Goal: Transaction & Acquisition: Purchase product/service

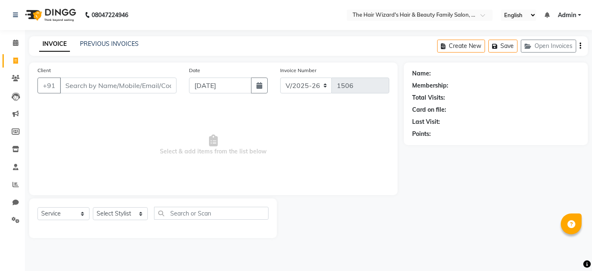
select select "8473"
select select "service"
click at [112, 43] on link "PREVIOUS INVOICES" at bounding box center [109, 43] width 59 height 7
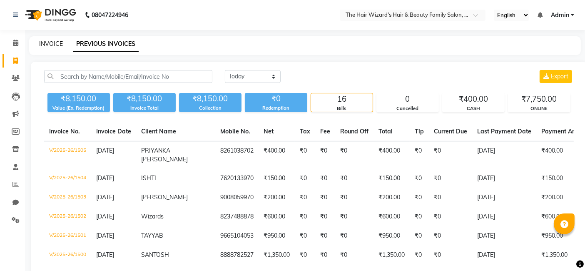
click at [55, 42] on link "INVOICE" at bounding box center [51, 43] width 24 height 7
select select "service"
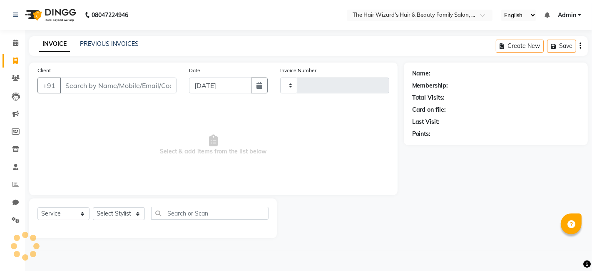
type input "1506"
select select "8473"
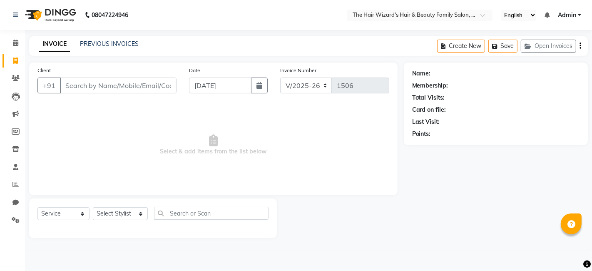
click at [96, 82] on input "Client" at bounding box center [118, 85] width 117 height 16
type input "9130902800"
click at [152, 86] on span "Add Client" at bounding box center [155, 85] width 33 height 8
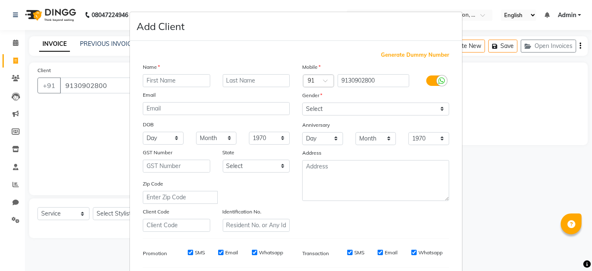
click at [157, 82] on input "text" at bounding box center [176, 80] width 67 height 13
type input "MAHJABEEN"
click at [440, 108] on select "Select Male Female Other Prefer Not To Say" at bounding box center [375, 108] width 147 height 13
select select "female"
click at [302, 102] on select "Select Male Female Other Prefer Not To Say" at bounding box center [375, 108] width 147 height 13
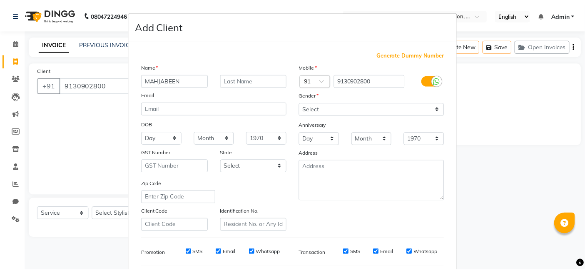
scroll to position [113, 0]
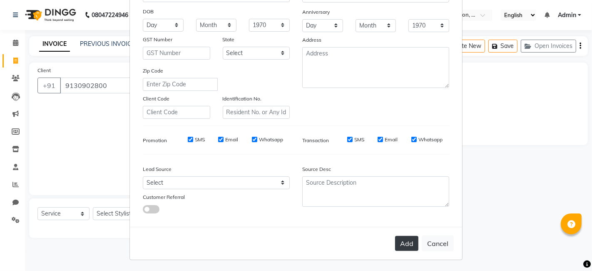
click at [404, 236] on button "Add" at bounding box center [406, 243] width 23 height 15
select select
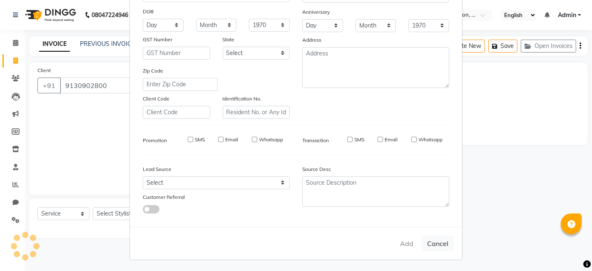
select select
checkbox input "false"
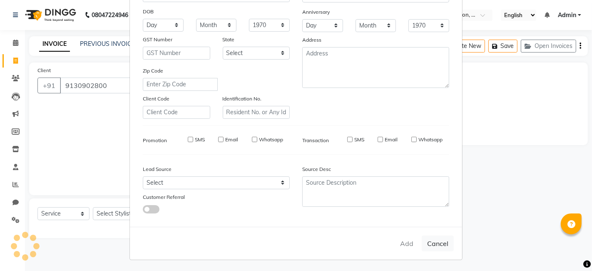
checkbox input "false"
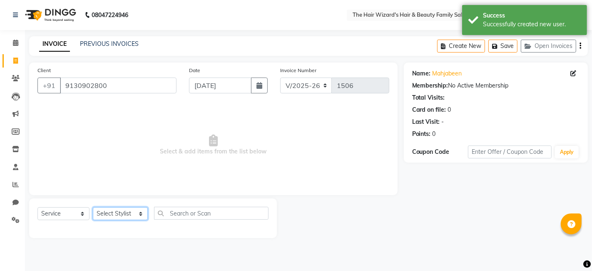
click at [134, 213] on select "Select Stylist [PERSON_NAME] [PERSON_NAME] [PERSON_NAME] [PERSON_NAME] [PERSON_…" at bounding box center [120, 213] width 55 height 13
select select "84133"
click at [93, 207] on select "Select Stylist [PERSON_NAME] [PERSON_NAME] [PERSON_NAME] [PERSON_NAME] [PERSON_…" at bounding box center [120, 213] width 55 height 13
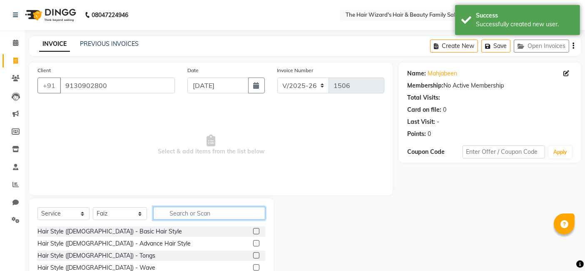
click at [179, 213] on input "text" at bounding box center [209, 212] width 112 height 13
type input "HIG"
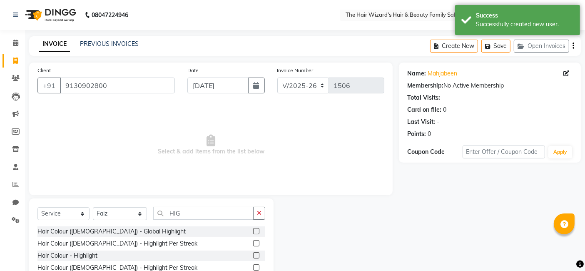
click at [258, 253] on label at bounding box center [256, 255] width 6 height 6
click at [258, 253] on input "checkbox" at bounding box center [255, 255] width 5 height 5
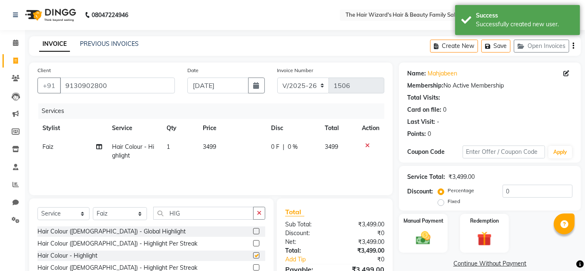
checkbox input "false"
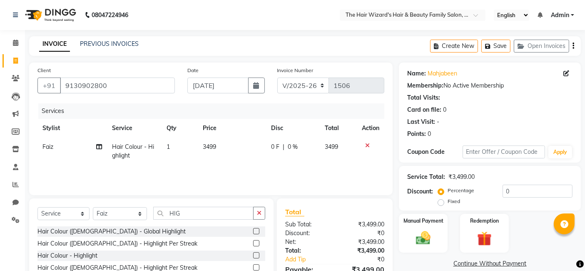
click at [256, 229] on label at bounding box center [256, 231] width 6 height 6
click at [256, 229] on input "checkbox" at bounding box center [255, 231] width 5 height 5
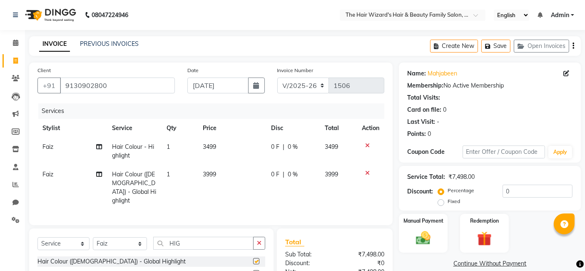
checkbox input "false"
click at [271, 148] on span "0 F" at bounding box center [275, 146] width 8 height 9
select select "84133"
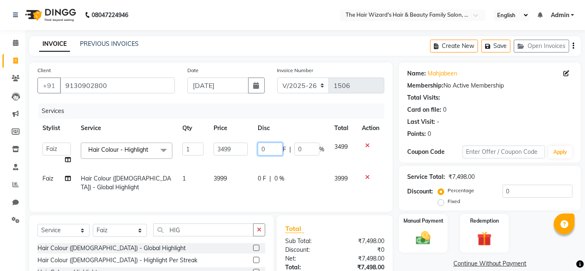
click at [272, 148] on input "0" at bounding box center [270, 148] width 25 height 13
type input "499"
click at [259, 178] on tr "Faiz Hair Colour (Female) - Global Highlight 1 3999 0 F | 0 % 3999" at bounding box center [210, 182] width 347 height 27
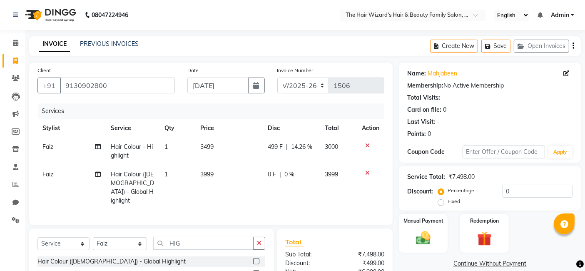
click at [275, 173] on span "0 F" at bounding box center [272, 174] width 8 height 9
select select "84133"
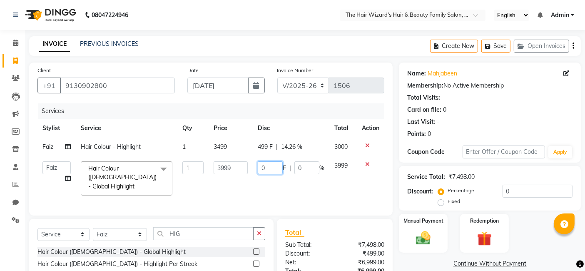
click at [275, 166] on input "0" at bounding box center [270, 167] width 25 height 13
type input "0999"
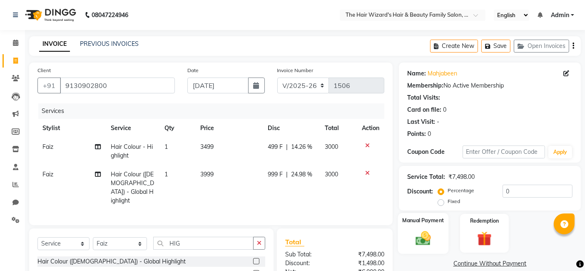
click at [440, 229] on div "Manual Payment" at bounding box center [423, 233] width 50 height 41
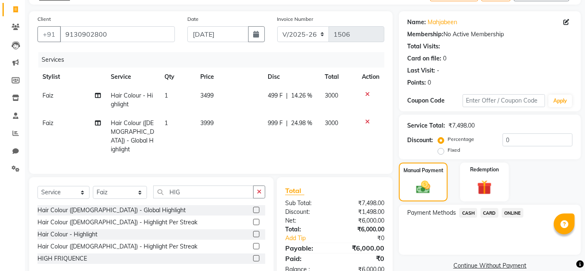
scroll to position [72, 0]
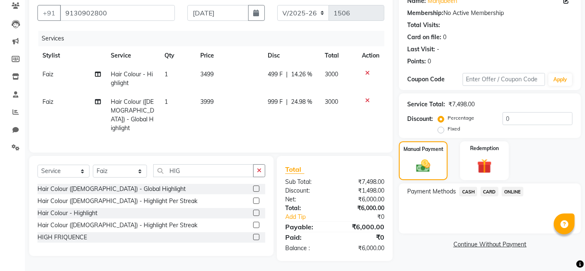
click at [512, 189] on span "ONLINE" at bounding box center [513, 191] width 22 height 10
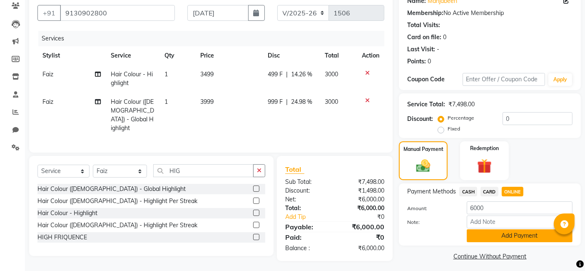
click at [515, 234] on button "Add Payment" at bounding box center [520, 235] width 106 height 13
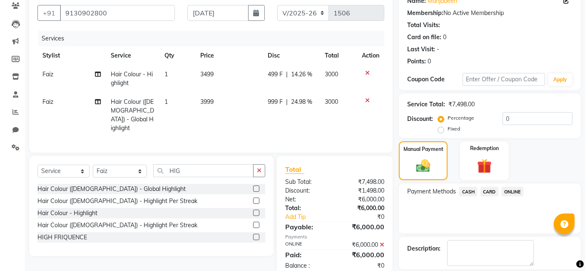
scroll to position [111, 0]
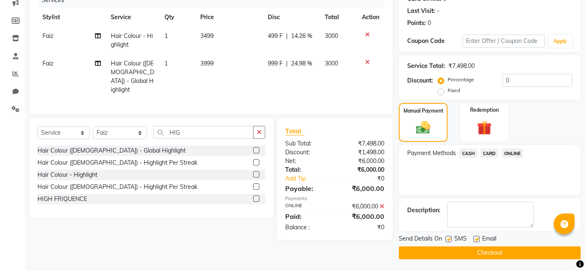
click at [531, 249] on button "Checkout" at bounding box center [490, 252] width 182 height 13
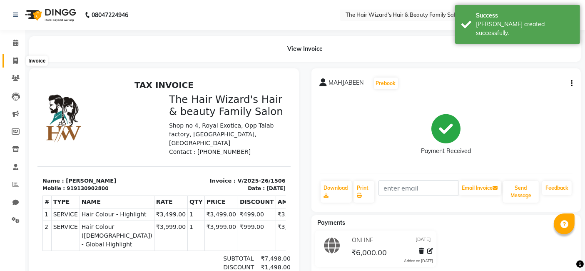
click at [13, 59] on icon at bounding box center [15, 60] width 5 height 6
select select "8473"
select select "service"
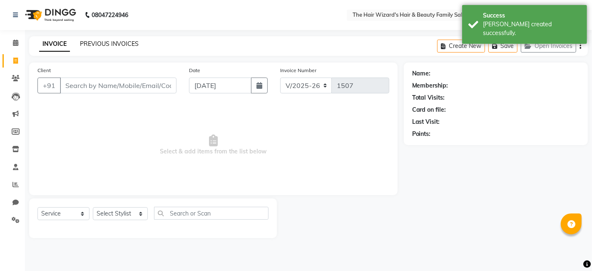
click at [109, 45] on link "PREVIOUS INVOICES" at bounding box center [109, 43] width 59 height 7
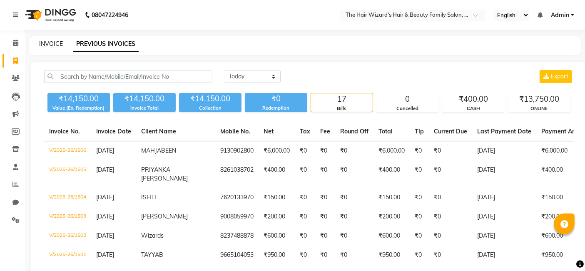
click at [50, 45] on link "INVOICE" at bounding box center [51, 43] width 24 height 7
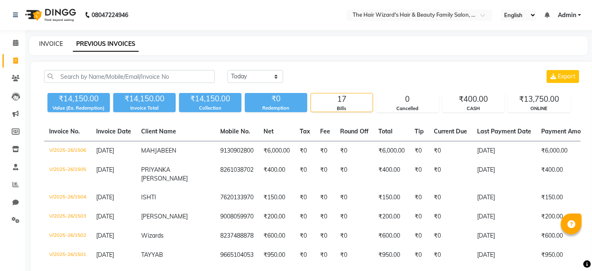
select select "8473"
select select "service"
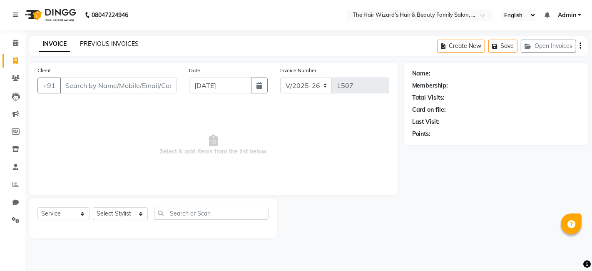
click at [106, 43] on link "PREVIOUS INVOICES" at bounding box center [109, 43] width 59 height 7
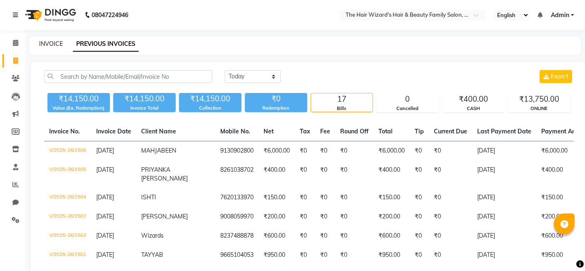
click at [56, 45] on link "INVOICE" at bounding box center [51, 43] width 24 height 7
select select "8473"
select select "service"
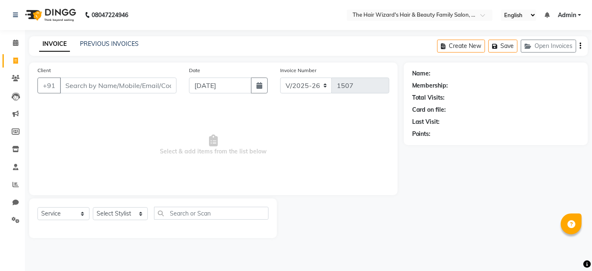
click at [56, 45] on link "INVOICE" at bounding box center [54, 44] width 31 height 15
click at [112, 46] on link "PREVIOUS INVOICES" at bounding box center [109, 43] width 59 height 7
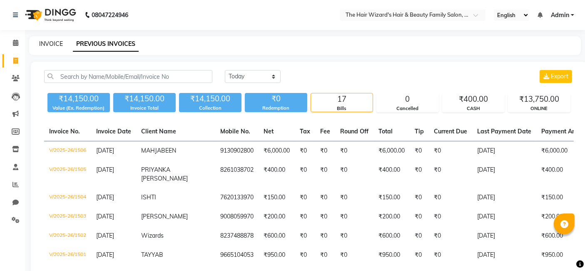
click at [49, 43] on link "INVOICE" at bounding box center [51, 43] width 24 height 7
select select "8473"
select select "service"
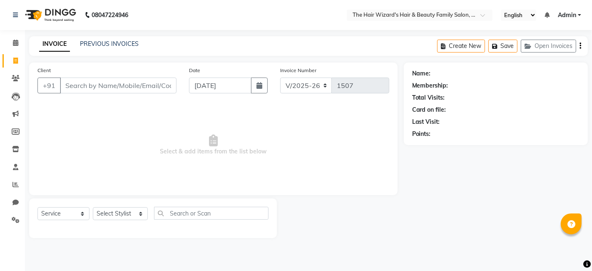
click at [75, 87] on input "Client" at bounding box center [118, 85] width 117 height 16
type input "8600765689"
click at [152, 85] on span "Add Client" at bounding box center [155, 85] width 33 height 8
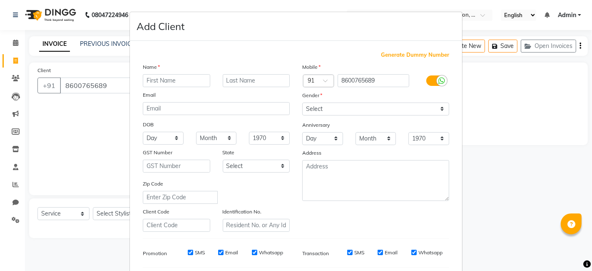
click at [163, 82] on input "text" at bounding box center [176, 80] width 67 height 13
type input "HUSAN"
click at [438, 109] on select "Select Male Female Other Prefer Not To Say" at bounding box center [375, 108] width 147 height 13
click at [302, 102] on select "Select Male Female Other Prefer Not To Say" at bounding box center [375, 108] width 147 height 13
click at [441, 105] on select "Select Male Female Other Prefer Not To Say" at bounding box center [375, 108] width 147 height 13
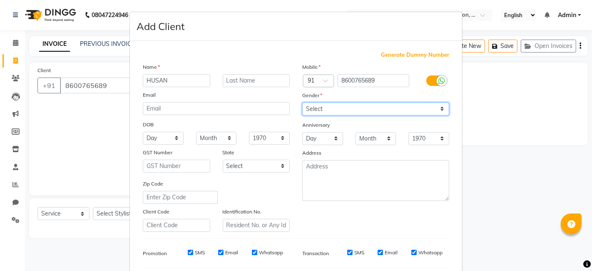
select select "male"
click at [302, 102] on select "Select Male Female Other Prefer Not To Say" at bounding box center [375, 108] width 147 height 13
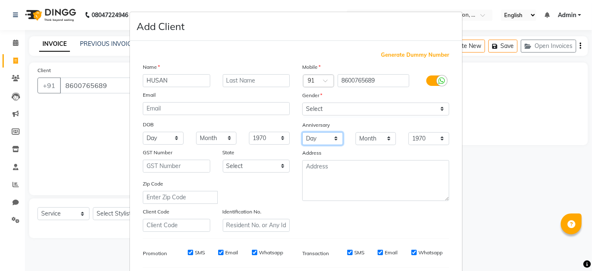
click at [332, 139] on select "Day 01 02 03 04 05 06 07 08 09 10 11 12 13 14 15 16 17 18 19 20 21 22 23 24 25 …" at bounding box center [322, 138] width 41 height 13
select select "01"
click at [302, 132] on select "Day 01 02 03 04 05 06 07 08 09 10 11 12 13 14 15 16 17 18 19 20 21 22 23 24 25 …" at bounding box center [322, 138] width 41 height 13
click at [384, 137] on select "Month January February March April May June July August September October Novem…" at bounding box center [375, 138] width 41 height 13
select select "01"
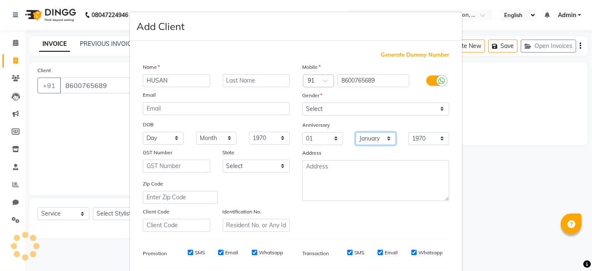
click at [355, 132] on select "Month January February March April May June July August September October Novem…" at bounding box center [375, 138] width 41 height 13
click at [440, 135] on select "1970 1971 1972 1973 1974 1975 1976 1977 1978 1979 1980 1981 1982 1983 1984 1985…" at bounding box center [428, 138] width 41 height 13
select select "2010"
click at [408, 132] on select "1970 1971 1972 1973 1974 1975 1976 1977 1978 1979 1980 1981 1982 1983 1984 1985…" at bounding box center [428, 138] width 41 height 13
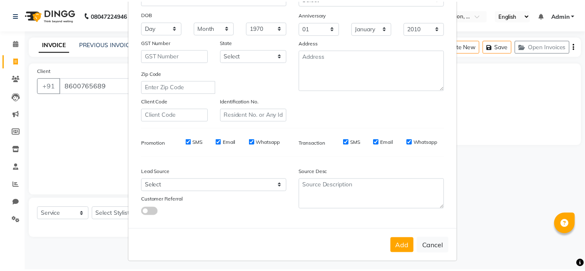
scroll to position [113, 0]
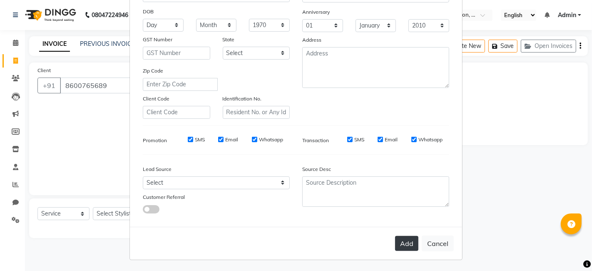
click at [407, 245] on button "Add" at bounding box center [406, 243] width 23 height 15
select select
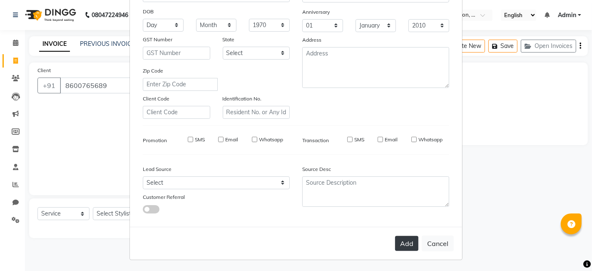
select select
checkbox input "false"
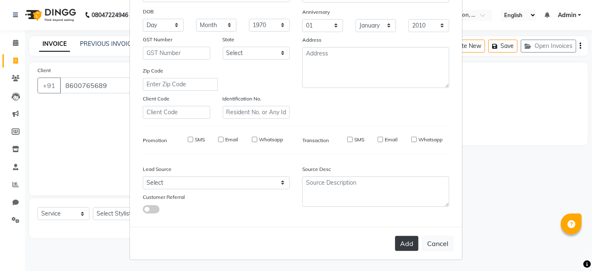
checkbox input "false"
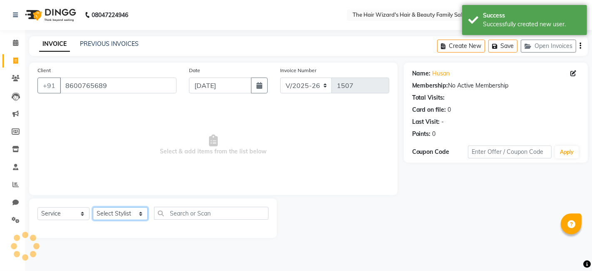
click at [137, 214] on select "Select Stylist [PERSON_NAME] [PERSON_NAME] [PERSON_NAME] [PERSON_NAME] [PERSON_…" at bounding box center [120, 213] width 55 height 13
select select "85305"
click at [93, 207] on select "Select Stylist [PERSON_NAME] [PERSON_NAME] [PERSON_NAME] [PERSON_NAME] [PERSON_…" at bounding box center [120, 213] width 55 height 13
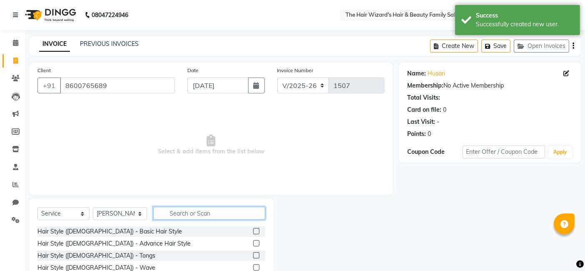
click at [197, 213] on input "text" at bounding box center [209, 212] width 112 height 13
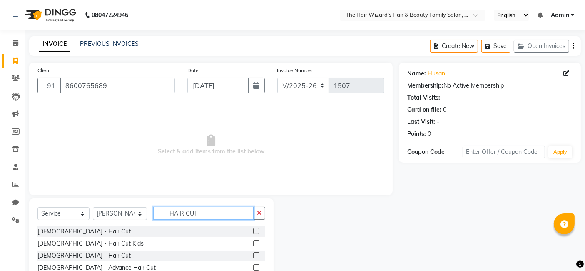
type input "HAIR CUT"
click at [256, 231] on label at bounding box center [256, 231] width 6 height 6
click at [256, 231] on input "checkbox" at bounding box center [255, 231] width 5 height 5
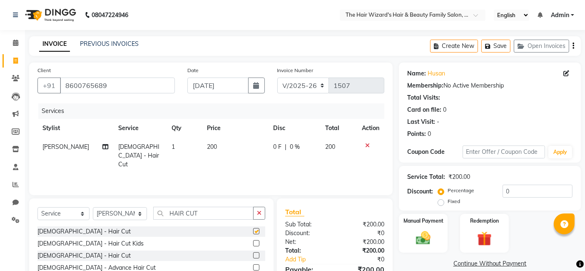
checkbox input "false"
click at [418, 239] on img at bounding box center [423, 237] width 25 height 17
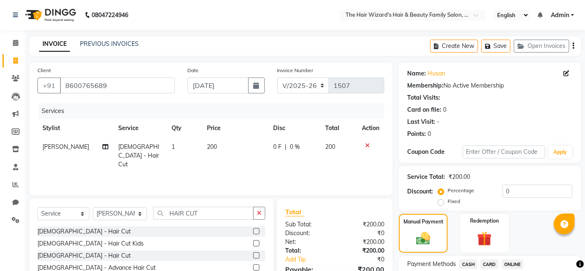
click at [513, 263] on span "ONLINE" at bounding box center [513, 264] width 22 height 10
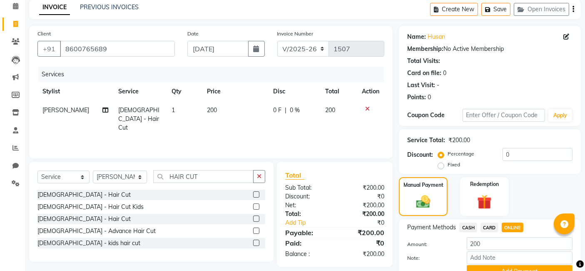
scroll to position [76, 0]
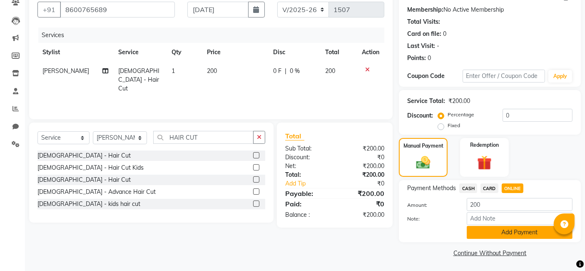
click at [513, 228] on button "Add Payment" at bounding box center [520, 232] width 106 height 13
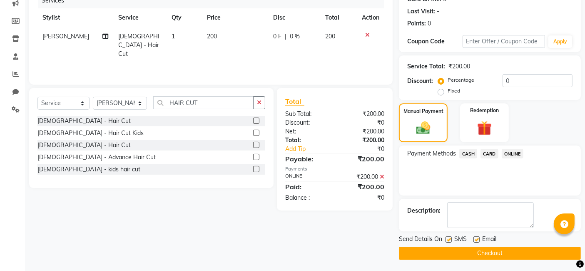
scroll to position [111, 0]
click at [527, 251] on button "Checkout" at bounding box center [490, 252] width 182 height 13
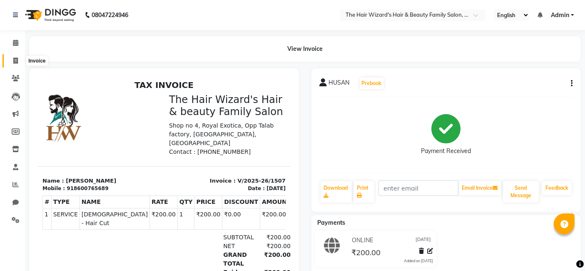
click at [15, 62] on icon at bounding box center [15, 60] width 5 height 6
select select "service"
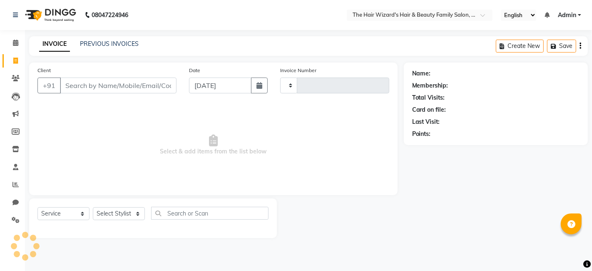
type input "1508"
select select "8473"
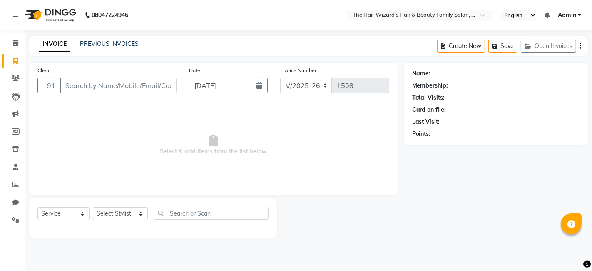
click at [93, 83] on input "Client" at bounding box center [118, 85] width 117 height 16
click at [113, 82] on input "Client" at bounding box center [118, 85] width 117 height 16
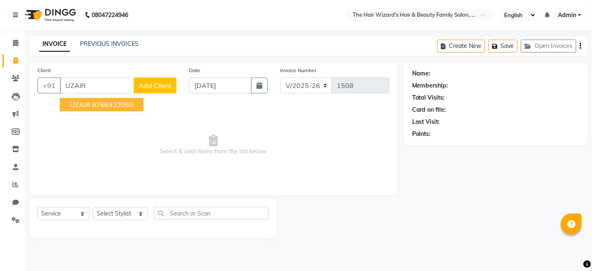
click at [130, 106] on ngb-highlight "8766432050" at bounding box center [113, 104] width 42 height 8
type input "8766432050"
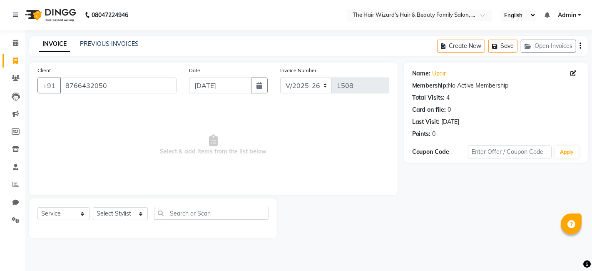
click at [445, 99] on div "Total Visits: 4" at bounding box center [495, 97] width 167 height 9
click at [462, 85] on div "Membership: No Active Membership" at bounding box center [495, 85] width 167 height 9
click at [443, 76] on link "Uzair" at bounding box center [440, 73] width 14 height 9
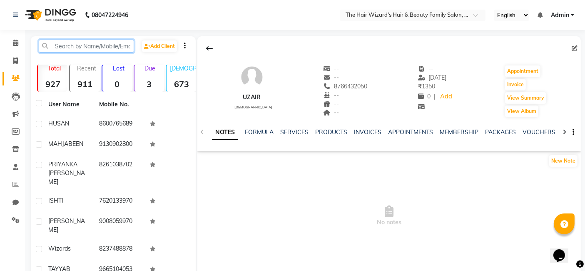
click at [84, 47] on input "text" at bounding box center [86, 46] width 95 height 13
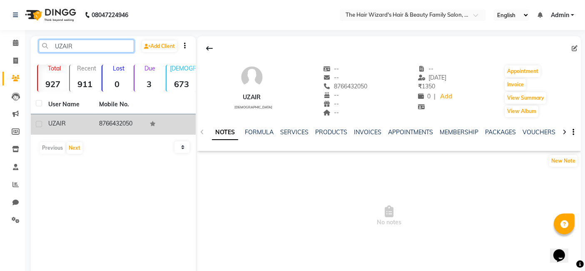
type input "UZAIR"
click at [115, 124] on td "8766432050" at bounding box center [119, 124] width 51 height 20
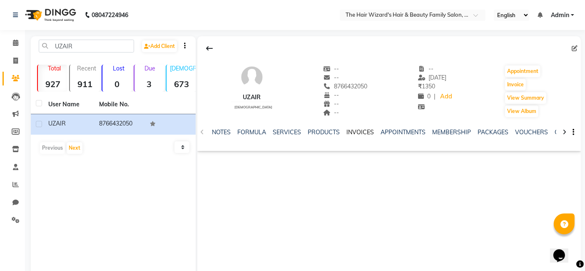
click at [357, 130] on link "INVOICES" at bounding box center [359, 131] width 27 height 7
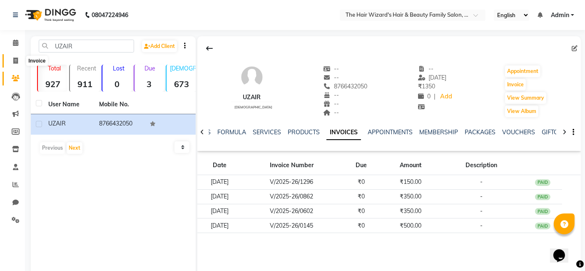
click at [15, 59] on icon at bounding box center [15, 60] width 5 height 6
select select "8473"
select select "service"
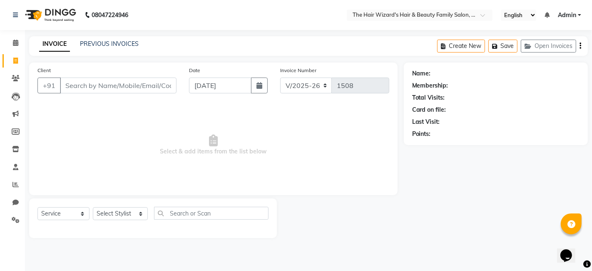
click at [89, 87] on input "Client" at bounding box center [118, 85] width 117 height 16
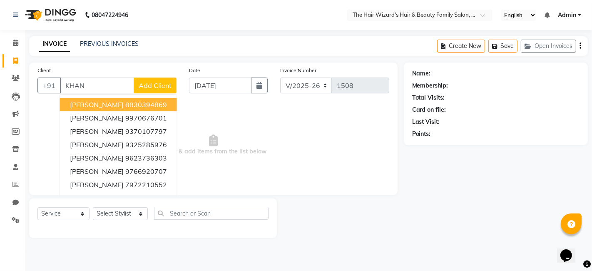
click at [99, 78] on input "KHAN" at bounding box center [97, 85] width 74 height 16
type input "K"
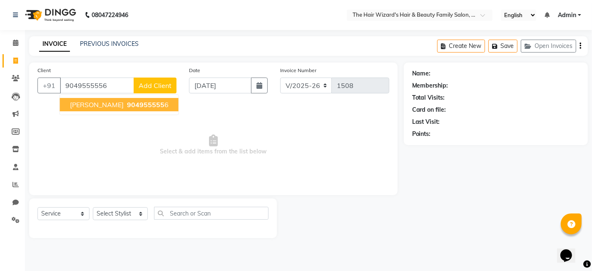
type input "9049555556"
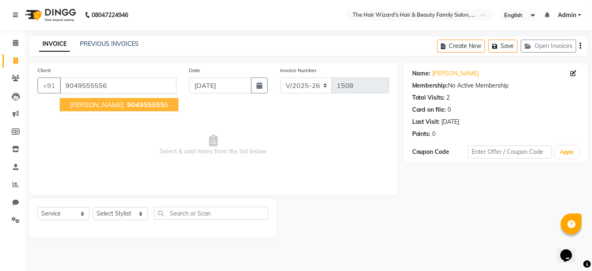
click at [146, 106] on span "904955555" at bounding box center [145, 104] width 37 height 8
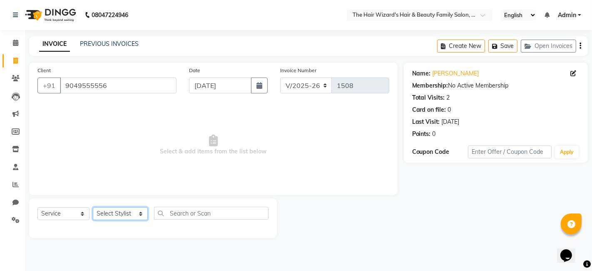
click at [135, 211] on select "Select Stylist [PERSON_NAME] [PERSON_NAME] [PERSON_NAME] [PERSON_NAME] [PERSON_…" at bounding box center [120, 213] width 55 height 13
click at [93, 207] on select "Select Stylist [PERSON_NAME] [PERSON_NAME] [PERSON_NAME] [PERSON_NAME] [PERSON_…" at bounding box center [120, 213] width 55 height 13
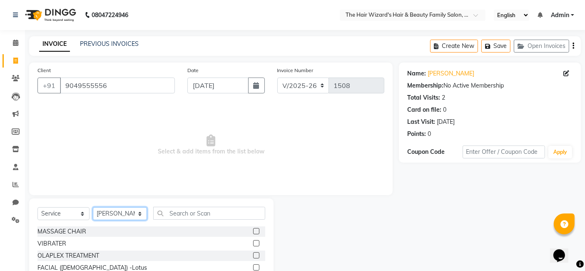
drag, startPoint x: 138, startPoint y: 215, endPoint x: 111, endPoint y: 112, distance: 106.4
click at [111, 112] on div "Client +91 9049555556 Date 01-09-2025 Invoice Number V/2025 V/2025-26 1508 Sele…" at bounding box center [211, 191] width 376 height 259
select select "83324"
click at [93, 207] on select "Select Stylist [PERSON_NAME] [PERSON_NAME] [PERSON_NAME] [PERSON_NAME] [PERSON_…" at bounding box center [120, 213] width 54 height 13
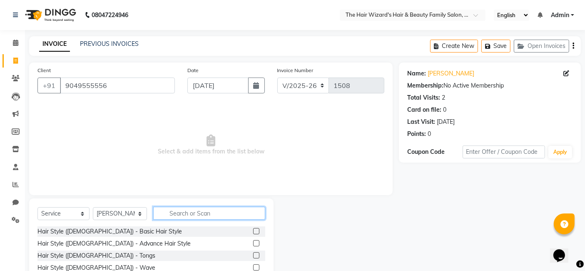
click at [185, 211] on input "text" at bounding box center [209, 212] width 112 height 13
type input "HAIR CUT"
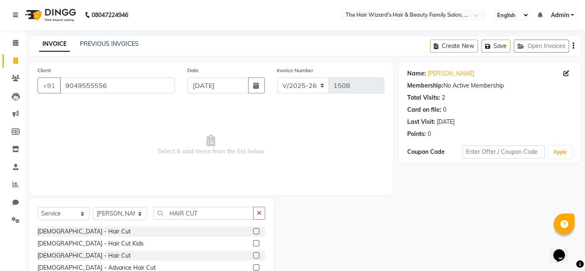
click at [255, 256] on label at bounding box center [256, 255] width 6 height 6
click at [255, 256] on input "checkbox" at bounding box center [255, 255] width 5 height 5
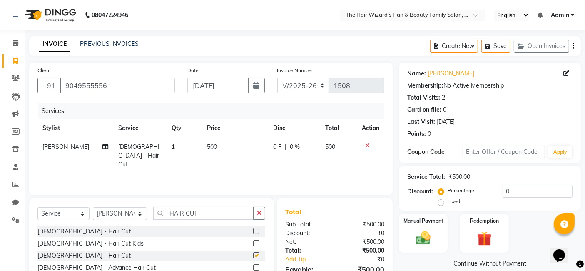
checkbox input "false"
click at [211, 215] on input "HAIR CUT" at bounding box center [203, 212] width 100 height 13
type input "H"
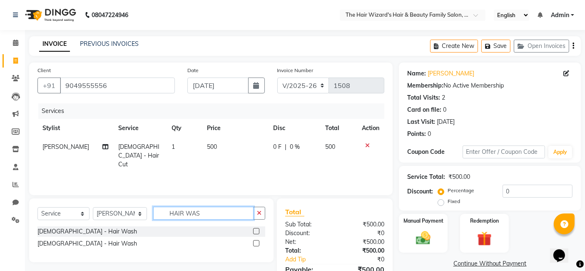
type input "HAIR WAS"
click at [256, 242] on label at bounding box center [256, 243] width 6 height 6
click at [256, 242] on input "checkbox" at bounding box center [255, 243] width 5 height 5
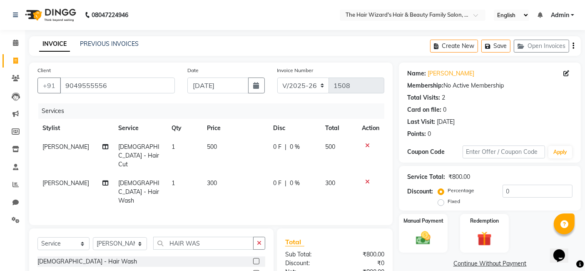
checkbox input "false"
click at [206, 236] on input "HAIR WAS" at bounding box center [203, 242] width 100 height 13
type input "H"
type input "HAIR CUT"
click at [256, 258] on label at bounding box center [256, 261] width 6 height 6
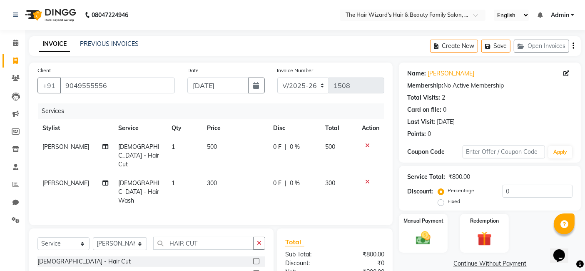
click at [256, 259] on input "checkbox" at bounding box center [255, 261] width 5 height 5
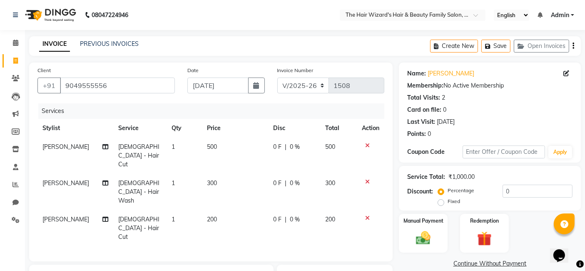
checkbox input "false"
click at [428, 244] on img at bounding box center [423, 237] width 25 height 17
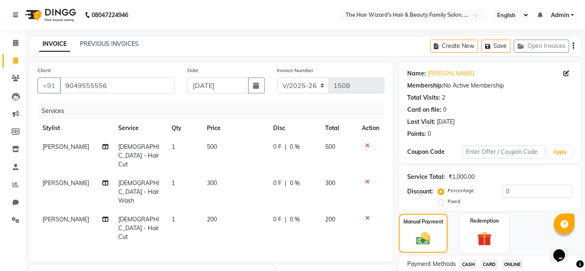
click at [511, 262] on span "ONLINE" at bounding box center [513, 264] width 22 height 10
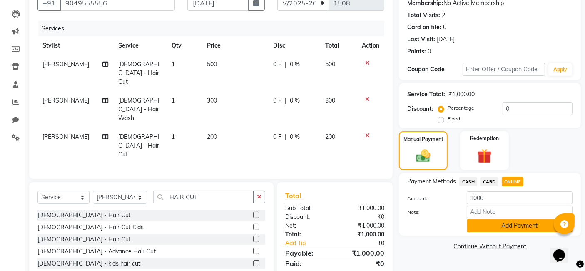
click at [525, 221] on button "Add Payment" at bounding box center [520, 225] width 106 height 13
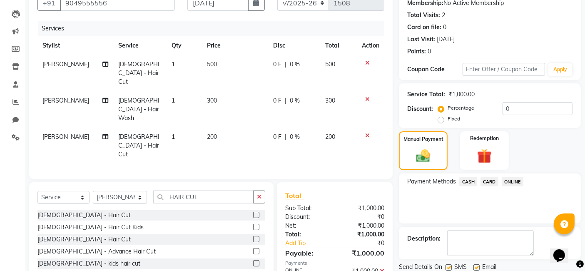
scroll to position [111, 0]
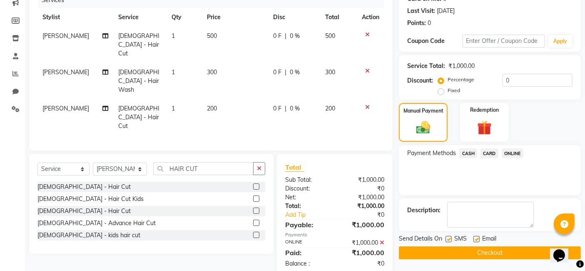
click at [509, 251] on button "Checkout" at bounding box center [490, 252] width 182 height 13
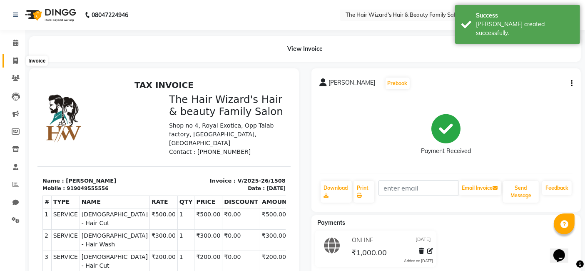
click at [14, 62] on icon at bounding box center [15, 60] width 5 height 6
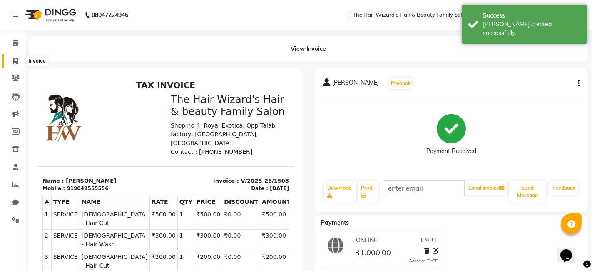
select select "8473"
select select "service"
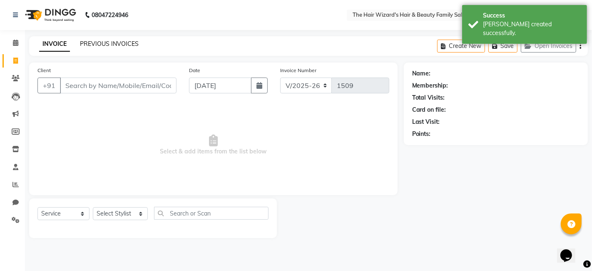
click at [103, 44] on link "PREVIOUS INVOICES" at bounding box center [109, 43] width 59 height 7
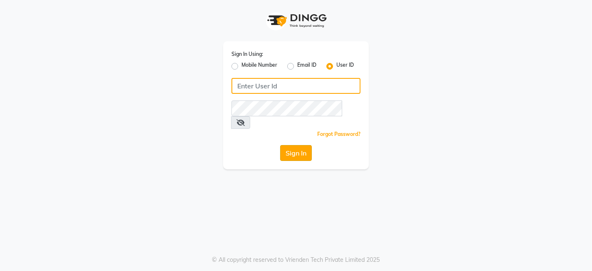
type input "thehairwizards"
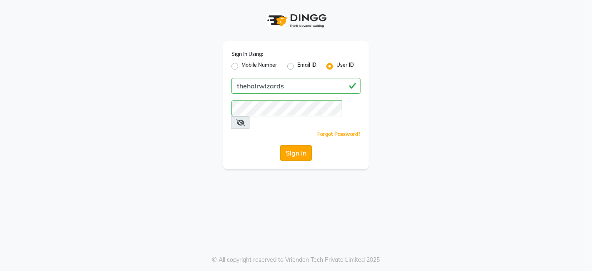
click at [301, 145] on button "Sign In" at bounding box center [296, 153] width 32 height 16
click at [301, 145] on div "Sign In" at bounding box center [295, 153] width 129 height 16
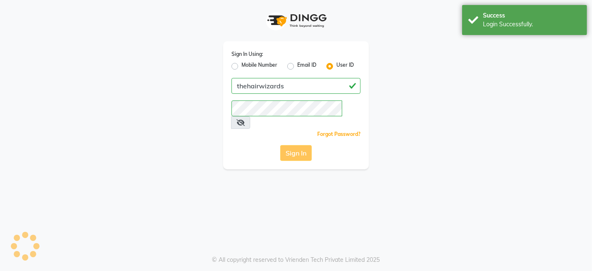
click at [293, 145] on div "Sign In" at bounding box center [295, 153] width 129 height 16
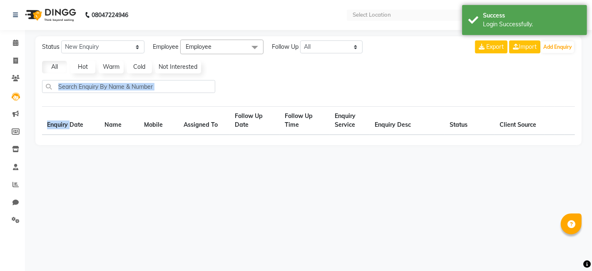
click at [295, 142] on div "Status New Enquiry Open Enquiry Converted Enquiry All All New Open Converted Em…" at bounding box center [308, 90] width 546 height 109
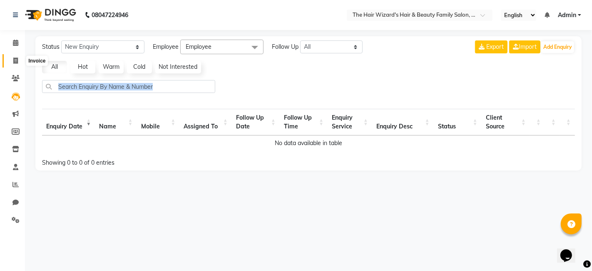
click at [15, 62] on icon at bounding box center [15, 60] width 5 height 6
select select "8473"
select select "service"
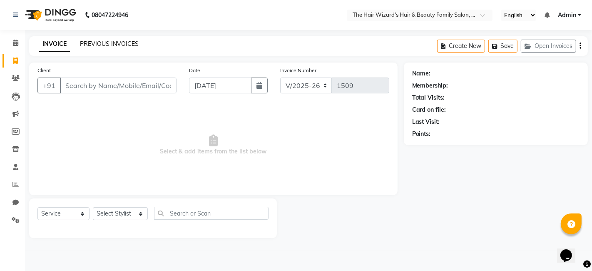
click at [105, 42] on link "PREVIOUS INVOICES" at bounding box center [109, 43] width 59 height 7
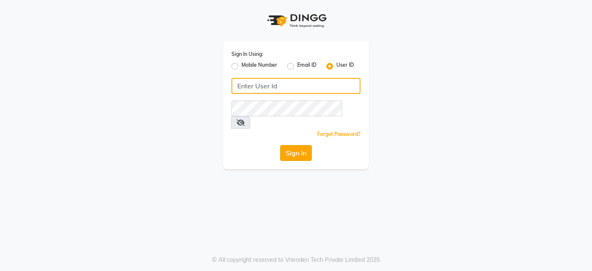
type input "thehairwizards"
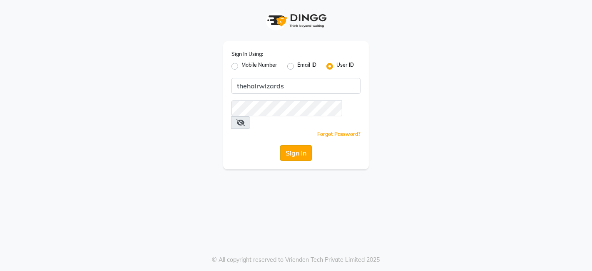
click at [289, 145] on button "Sign In" at bounding box center [296, 153] width 32 height 16
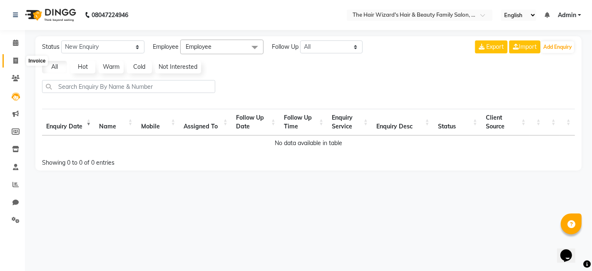
click at [16, 65] on span at bounding box center [15, 61] width 15 height 10
select select "8473"
select select "service"
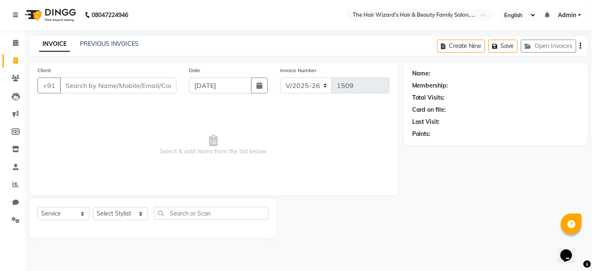
click at [105, 79] on input "Client" at bounding box center [118, 85] width 117 height 16
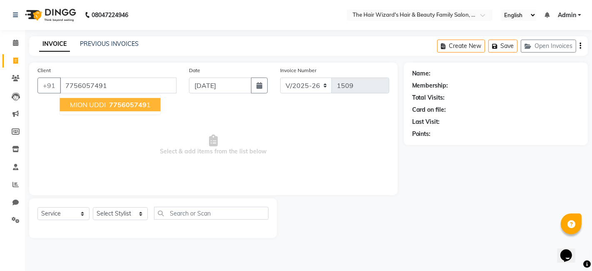
type input "7756057491"
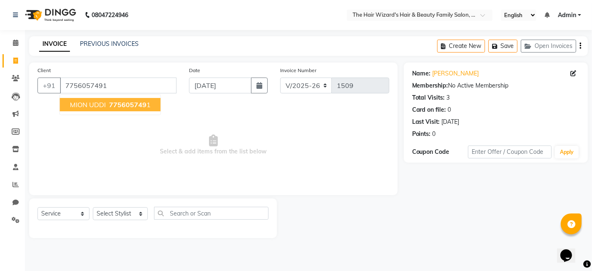
click at [104, 106] on span "MION UDDI" at bounding box center [88, 104] width 36 height 8
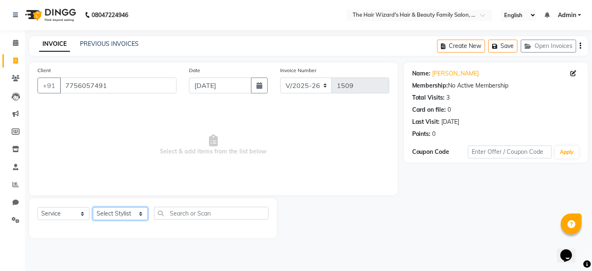
click at [108, 217] on select "Select Stylist Abdul Rehman Fahim Ansari Faiz Helena Manoj Salvi Jishan Ali Sah…" at bounding box center [120, 213] width 55 height 13
select select "85305"
click at [93, 207] on select "Select Stylist Abdul Rehman Fahim Ansari Faiz Helena Manoj Salvi Jishan Ali Sah…" at bounding box center [120, 213] width 55 height 13
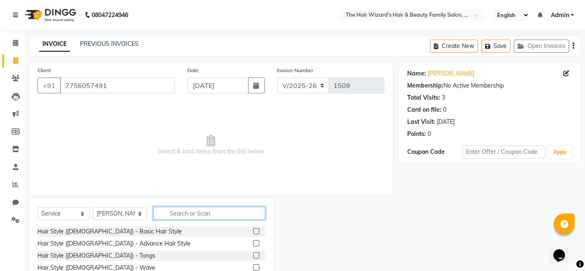
click at [174, 212] on input "text" at bounding box center [209, 212] width 112 height 13
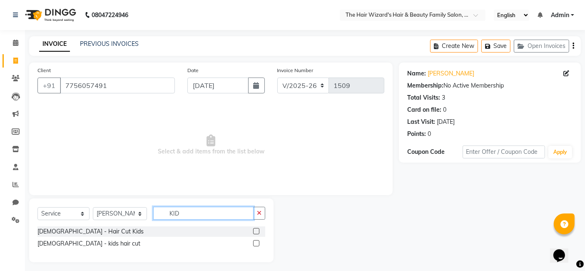
type input "KID"
click at [256, 231] on label at bounding box center [256, 231] width 6 height 6
click at [256, 231] on input "checkbox" at bounding box center [255, 231] width 5 height 5
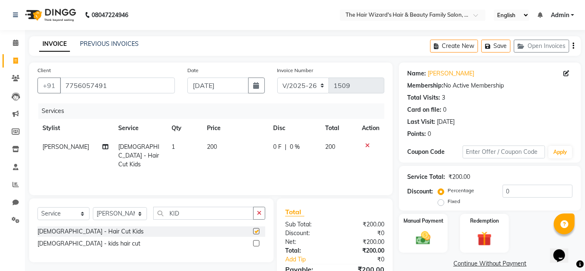
checkbox input "false"
click at [206, 214] on input "KID" at bounding box center [203, 212] width 100 height 13
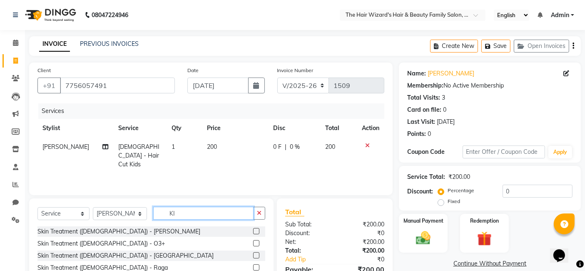
type input "K"
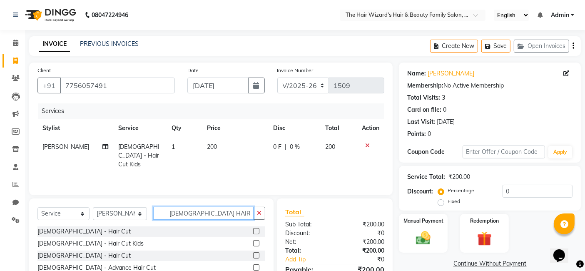
type input "MALE HAIR CUT"
click at [253, 231] on label at bounding box center [256, 231] width 6 height 6
click at [253, 231] on input "checkbox" at bounding box center [255, 231] width 5 height 5
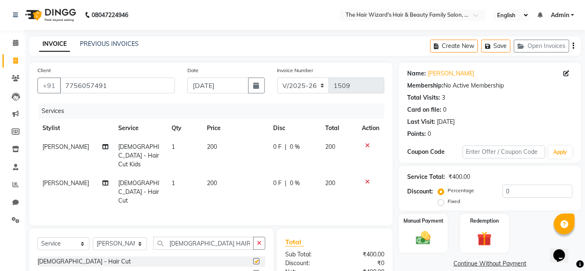
checkbox input "false"
click at [114, 237] on select "Select Stylist [PERSON_NAME] [PERSON_NAME] [PERSON_NAME] [PERSON_NAME] [PERSON_…" at bounding box center [120, 243] width 54 height 13
select select "84133"
click at [93, 237] on select "Select Stylist [PERSON_NAME] [PERSON_NAME] [PERSON_NAME] [PERSON_NAME] [PERSON_…" at bounding box center [120, 243] width 54 height 13
click at [129, 237] on select "Select Stylist [PERSON_NAME] [PERSON_NAME] [PERSON_NAME] [PERSON_NAME] [PERSON_…" at bounding box center [120, 243] width 54 height 13
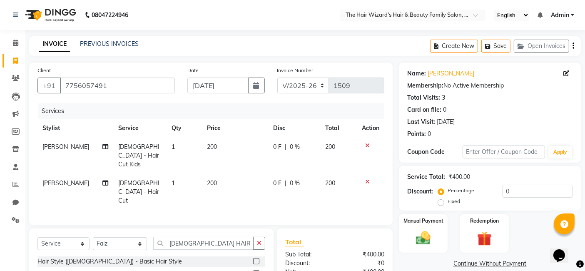
click at [368, 179] on icon at bounding box center [367, 182] width 5 height 6
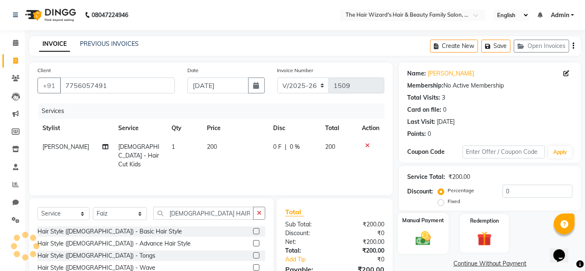
click at [440, 228] on div "Manual Payment" at bounding box center [423, 233] width 50 height 41
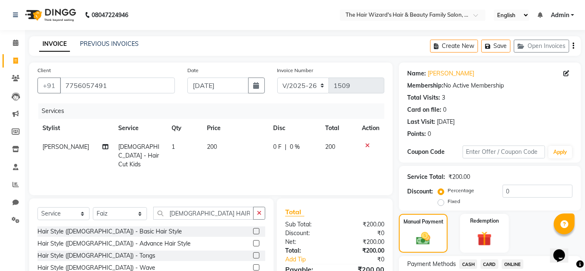
click at [513, 263] on span "ONLINE" at bounding box center [513, 264] width 22 height 10
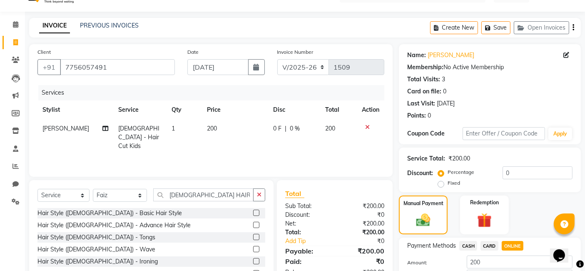
scroll to position [76, 0]
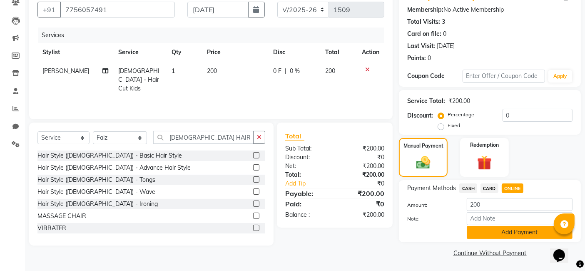
click at [547, 230] on button "Add Payment" at bounding box center [520, 232] width 106 height 13
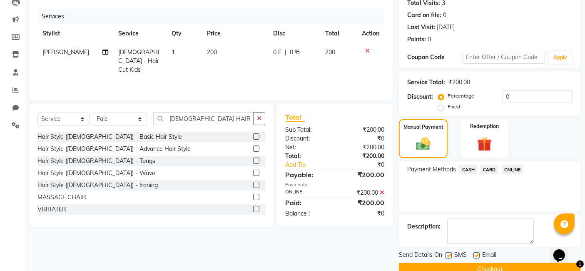
scroll to position [111, 0]
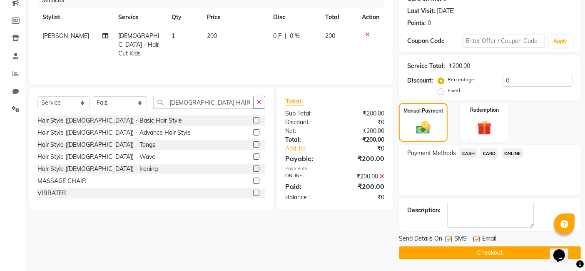
click at [526, 255] on button "Checkout" at bounding box center [490, 252] width 182 height 13
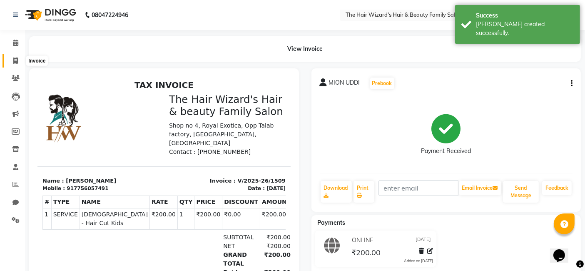
click at [15, 61] on icon at bounding box center [15, 60] width 5 height 6
select select "8473"
select select "service"
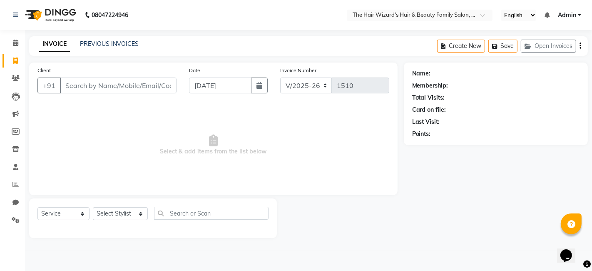
click at [82, 86] on input "Client" at bounding box center [118, 85] width 117 height 16
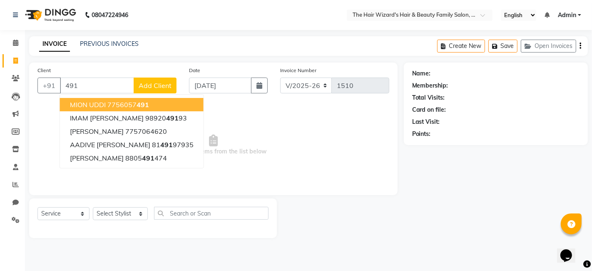
click at [128, 104] on ngb-highlight "7756057 491" at bounding box center [128, 104] width 42 height 8
type input "7756057491"
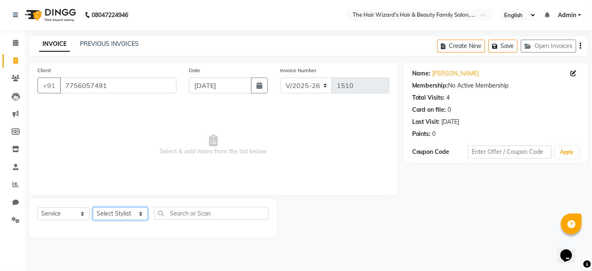
click at [119, 217] on select "Select Stylist [PERSON_NAME] [PERSON_NAME] [PERSON_NAME] [PERSON_NAME] [PERSON_…" at bounding box center [120, 213] width 55 height 13
click at [104, 46] on link "PREVIOUS INVOICES" at bounding box center [109, 43] width 59 height 7
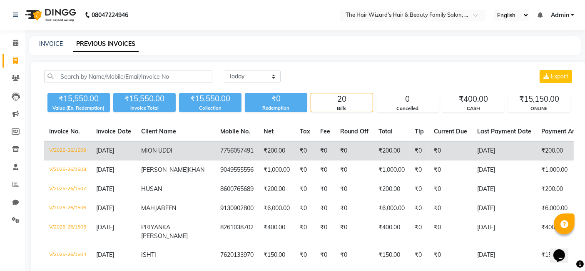
click at [259, 152] on td "₹200.00" at bounding box center [277, 151] width 36 height 20
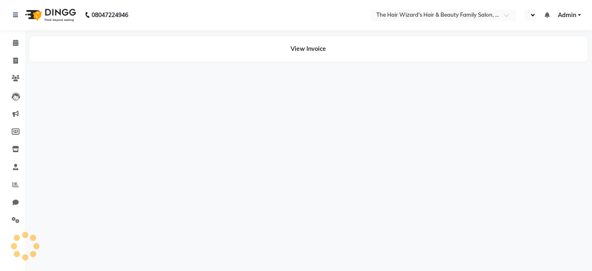
select select "en"
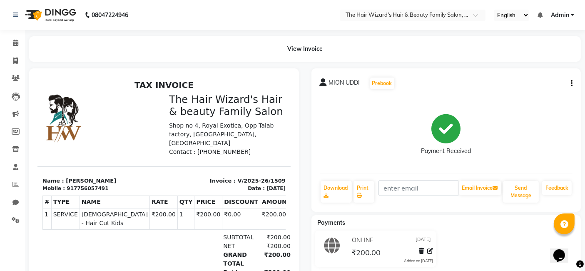
drag, startPoint x: 281, startPoint y: 150, endPoint x: 330, endPoint y: 194, distance: 65.8
click at [15, 58] on icon at bounding box center [15, 60] width 5 height 6
select select "service"
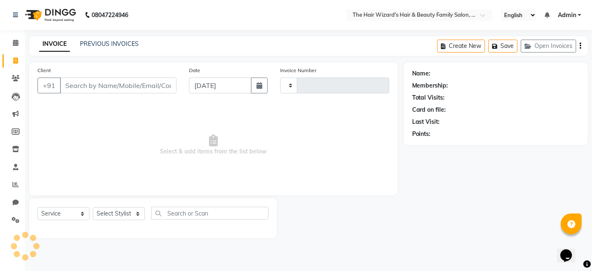
type input "1510"
select select "8473"
click at [103, 46] on link "PREVIOUS INVOICES" at bounding box center [109, 43] width 59 height 7
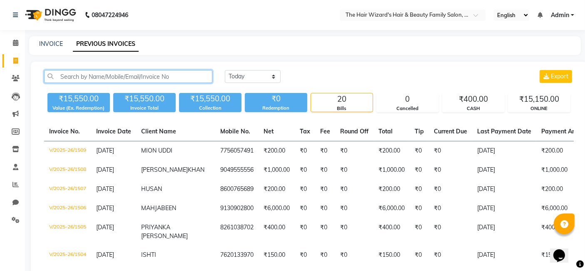
click at [135, 77] on input "text" at bounding box center [128, 76] width 168 height 13
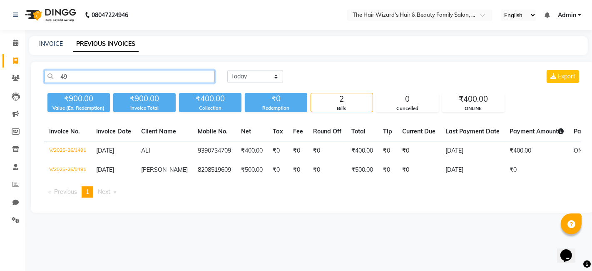
type input "4"
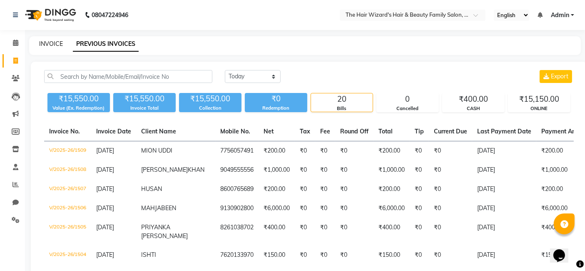
click at [55, 41] on link "INVOICE" at bounding box center [51, 43] width 24 height 7
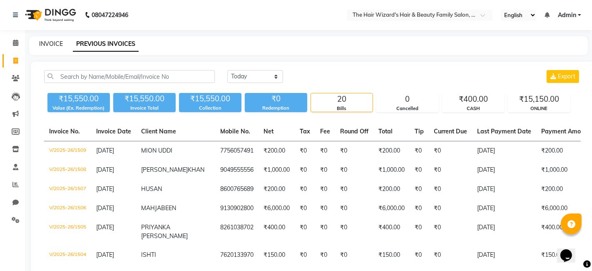
select select "service"
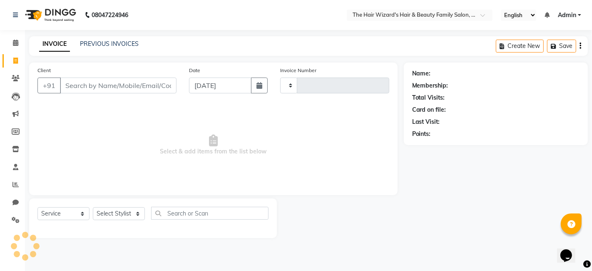
type input "1510"
select select "8473"
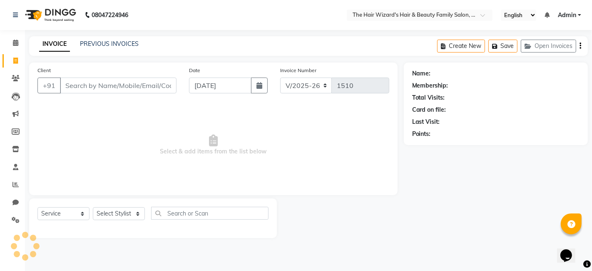
click at [89, 80] on input "Client" at bounding box center [118, 85] width 117 height 16
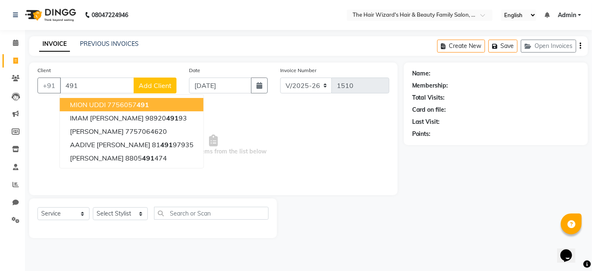
click at [132, 103] on ngb-highlight "7756057 491" at bounding box center [128, 104] width 42 height 8
type input "7756057491"
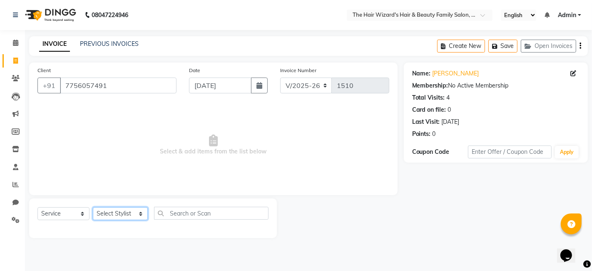
click at [138, 209] on select "Select Stylist Abdul Rehman Fahim Ansari Faiz Helena Manoj Salvi Jishan Ali Sah…" at bounding box center [120, 213] width 55 height 13
select select "84133"
click at [93, 207] on select "Select Stylist Abdul Rehman Fahim Ansari Faiz Helena Manoj Salvi Jishan Ali Sah…" at bounding box center [120, 213] width 55 height 13
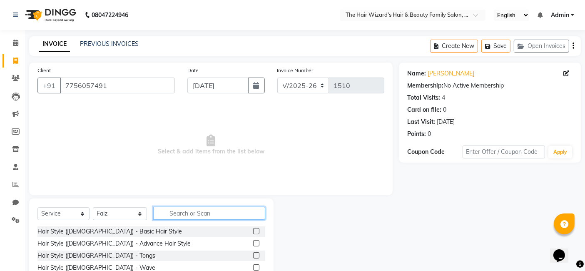
click at [172, 216] on input "text" at bounding box center [209, 212] width 112 height 13
type input "HAIR CUT"
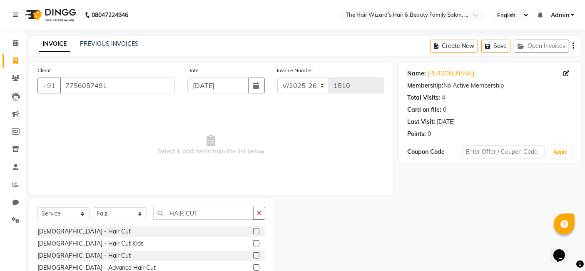
click at [210, 229] on div "[DEMOGRAPHIC_DATA] - Hair Cut" at bounding box center [151, 231] width 228 height 10
click at [259, 230] on label at bounding box center [256, 231] width 6 height 6
click at [259, 230] on input "checkbox" at bounding box center [255, 231] width 5 height 5
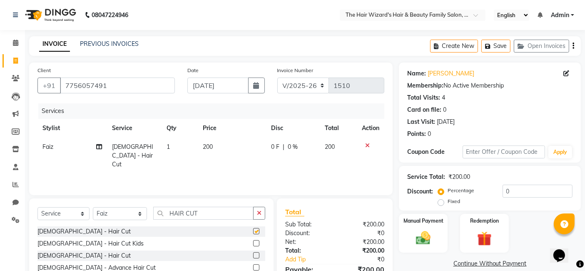
checkbox input "false"
drag, startPoint x: 580, startPoint y: 128, endPoint x: 546, endPoint y: 283, distance: 158.6
click at [546, 270] on html "08047224946 Select Location × The Hair Wizard's Hair & Beauty Family Salon, Kon…" at bounding box center [292, 135] width 585 height 271
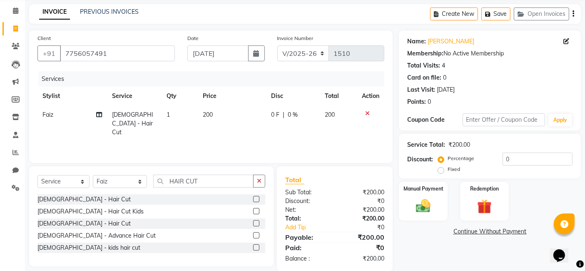
scroll to position [44, 0]
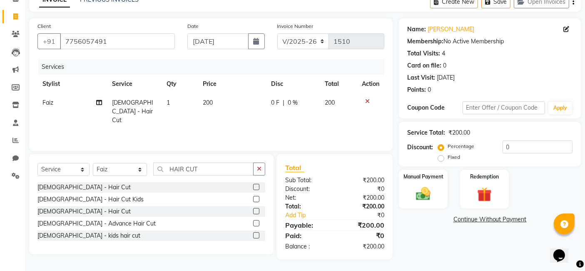
click at [468, 239] on div "Name: Mion Uddi Membership: No Active Membership Total Visits: 4 Card on file: …" at bounding box center [493, 138] width 188 height 241
click at [420, 199] on img at bounding box center [423, 193] width 25 height 17
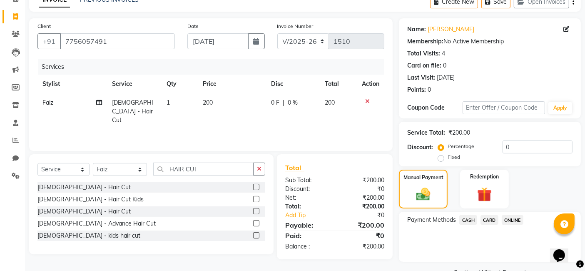
click at [516, 219] on span "ONLINE" at bounding box center [513, 220] width 22 height 10
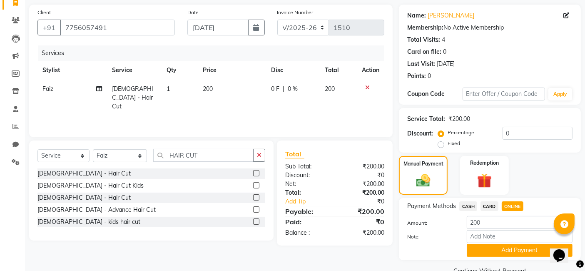
scroll to position [63, 0]
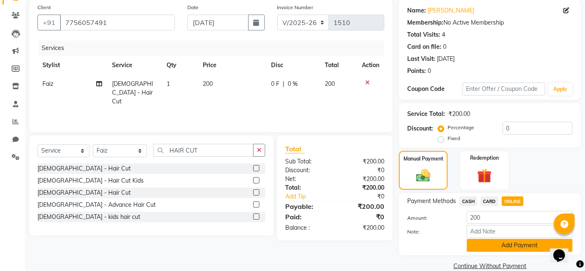
click at [505, 245] on button "Add Payment" at bounding box center [520, 245] width 106 height 13
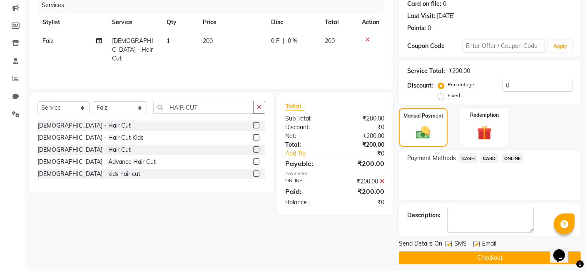
scroll to position [111, 0]
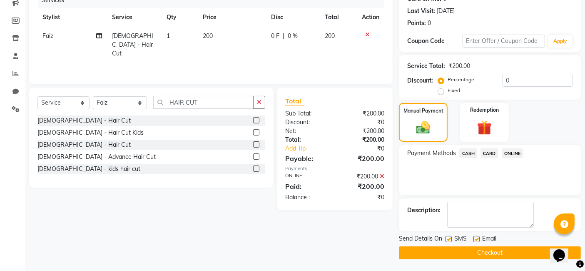
click at [502, 251] on button "Checkout" at bounding box center [490, 252] width 182 height 13
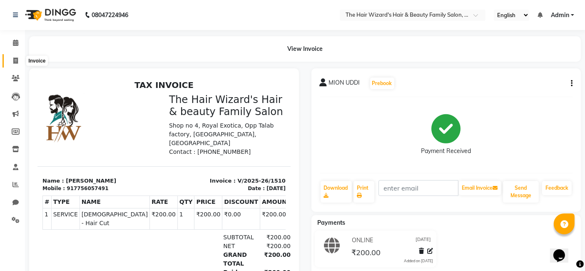
click at [11, 63] on span at bounding box center [15, 61] width 15 height 10
select select "8473"
select select "service"
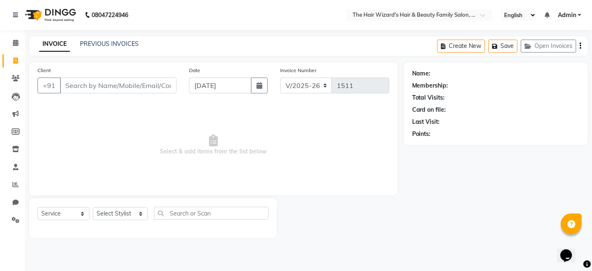
click at [135, 83] on input "Client" at bounding box center [118, 85] width 117 height 16
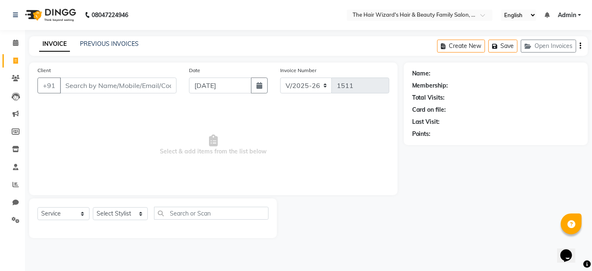
click at [135, 83] on input "Client" at bounding box center [118, 85] width 117 height 16
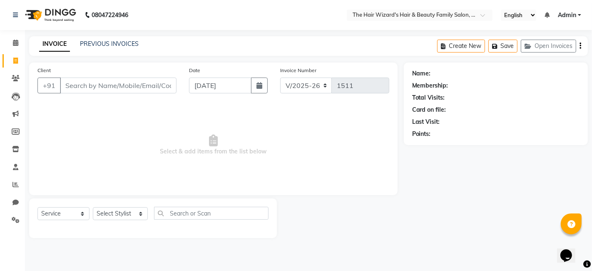
click at [135, 83] on input "Client" at bounding box center [118, 85] width 117 height 16
click at [128, 136] on span "Select & add items from the list below" at bounding box center [213, 144] width 352 height 83
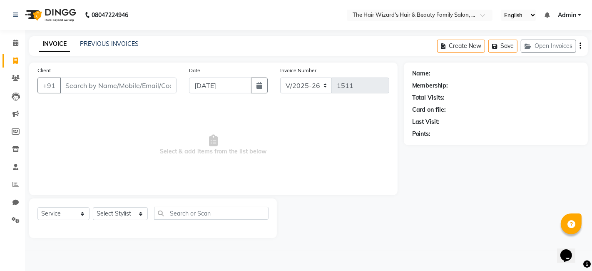
click at [128, 136] on span "Select & add items from the list below" at bounding box center [213, 144] width 352 height 83
click at [96, 82] on input "Client" at bounding box center [118, 85] width 117 height 16
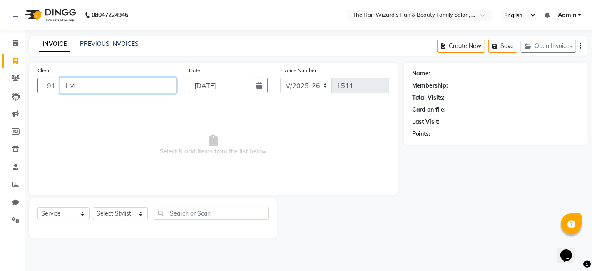
type input "L"
type input "K"
type input "9"
type input "H"
type input "U"
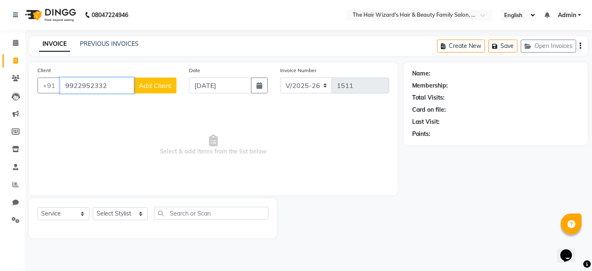
type input "9922952332"
click at [152, 82] on span "Add Client" at bounding box center [155, 85] width 33 height 8
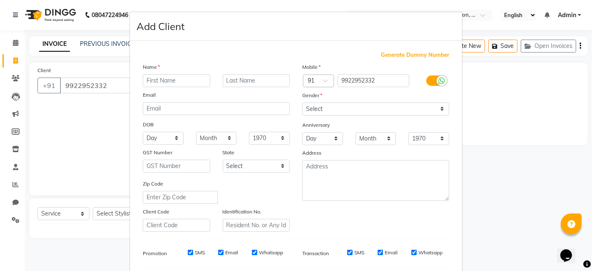
click at [174, 77] on input "text" at bounding box center [176, 80] width 67 height 13
drag, startPoint x: 174, startPoint y: 77, endPoint x: 193, endPoint y: 74, distance: 19.4
click at [193, 74] on input "N" at bounding box center [176, 80] width 67 height 13
type input "N"
type input "RAJESH"
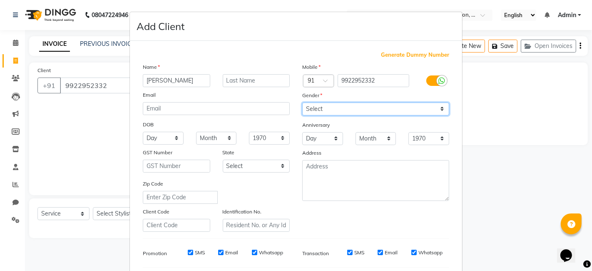
click at [378, 111] on select "Select Male Female Other Prefer Not To Say" at bounding box center [375, 108] width 147 height 13
click at [302, 102] on select "Select Male Female Other Prefer Not To Say" at bounding box center [375, 108] width 147 height 13
select select "male"
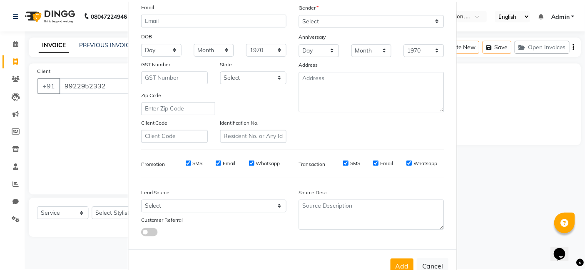
scroll to position [110, 0]
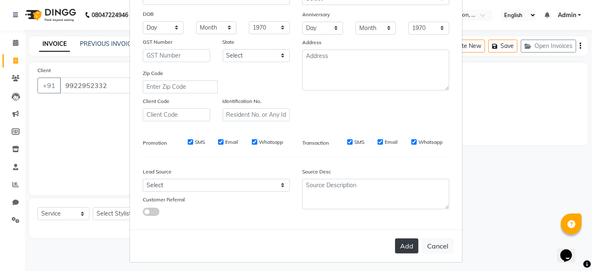
click at [406, 242] on button "Add" at bounding box center [406, 245] width 23 height 15
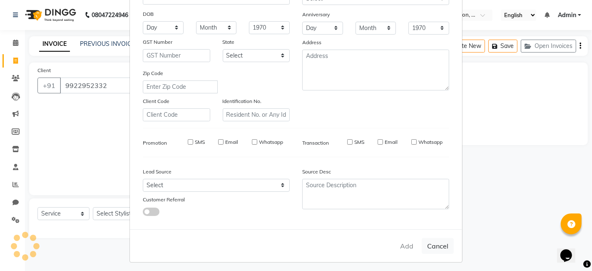
select select
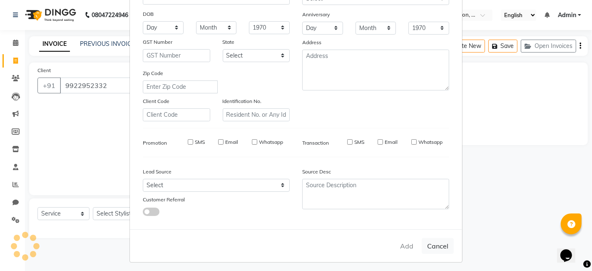
select select
checkbox input "false"
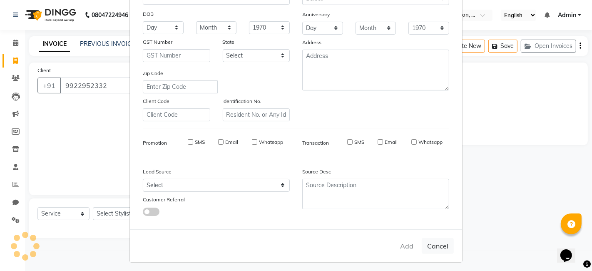
checkbox input "false"
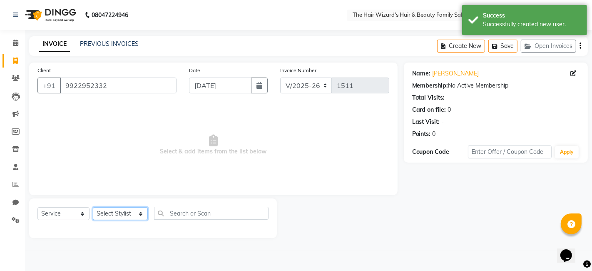
click at [102, 213] on select "Select Stylist Abdul Rehman Fahim Ansari Faiz Helena Manoj Salvi Jishan Ali Sah…" at bounding box center [120, 213] width 55 height 13
click at [93, 207] on select "Select Stylist Abdul Rehman Fahim Ansari Faiz Helena Manoj Salvi Jishan Ali Sah…" at bounding box center [120, 213] width 55 height 13
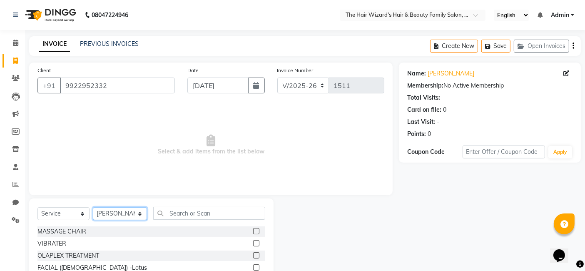
click at [115, 211] on select "Select Stylist Abdul Rehman Fahim Ansari Faiz Helena Manoj Salvi Jishan Ali Sah…" at bounding box center [120, 213] width 54 height 13
select select "84133"
click at [93, 207] on select "Select Stylist Abdul Rehman Fahim Ansari Faiz Helena Manoj Salvi Jishan Ali Sah…" at bounding box center [120, 213] width 54 height 13
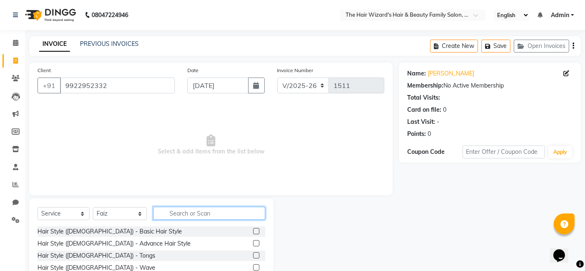
click at [178, 213] on input "text" at bounding box center [209, 212] width 112 height 13
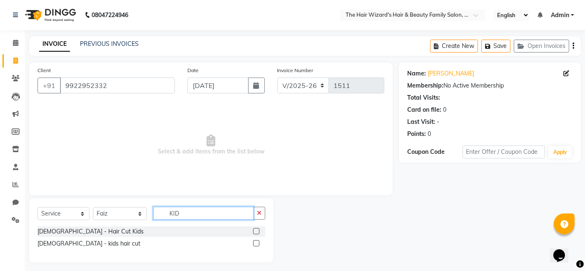
type input "KID"
click at [255, 231] on label at bounding box center [256, 231] width 6 height 6
click at [255, 231] on input "checkbox" at bounding box center [255, 231] width 5 height 5
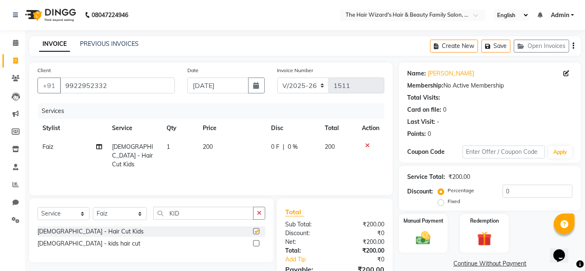
checkbox input "false"
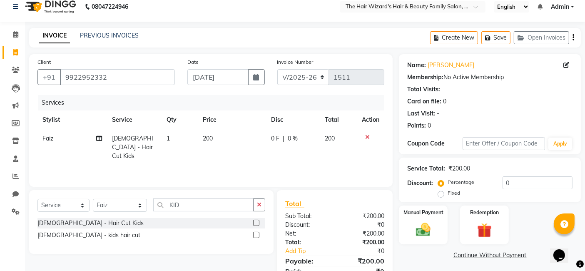
scroll to position [44, 0]
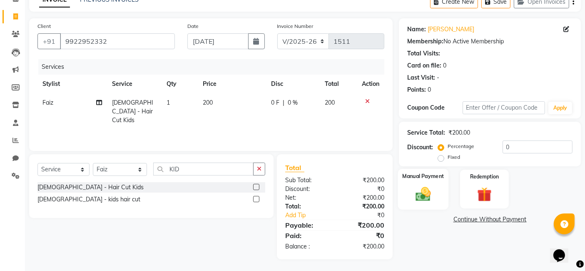
click at [438, 186] on div "Manual Payment" at bounding box center [423, 189] width 50 height 41
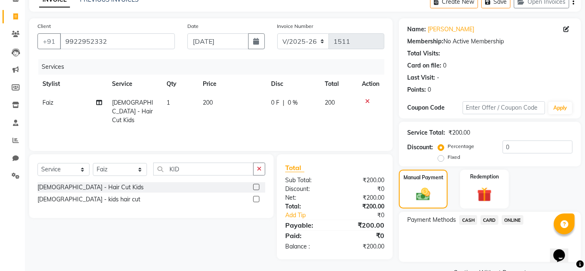
click at [511, 220] on span "ONLINE" at bounding box center [513, 220] width 22 height 10
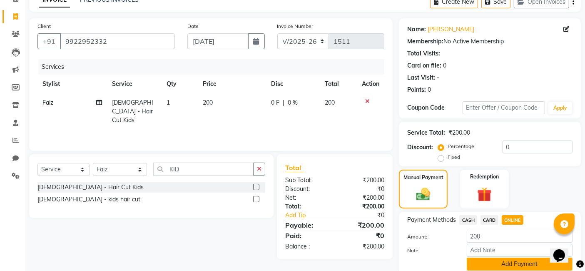
click at [503, 261] on button "Add Payment" at bounding box center [520, 263] width 106 height 13
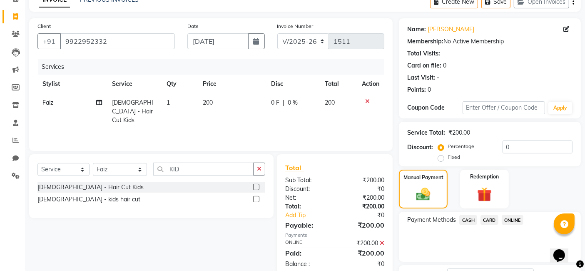
scroll to position [111, 0]
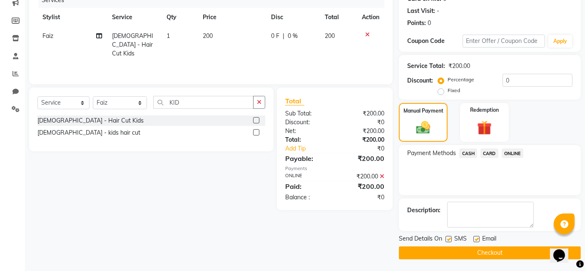
click at [482, 250] on button "Checkout" at bounding box center [490, 252] width 182 height 13
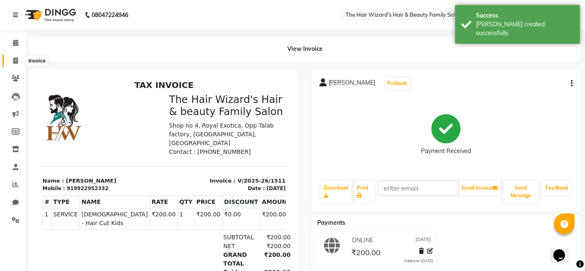
click at [19, 56] on span at bounding box center [15, 61] width 15 height 10
select select "8473"
select select "service"
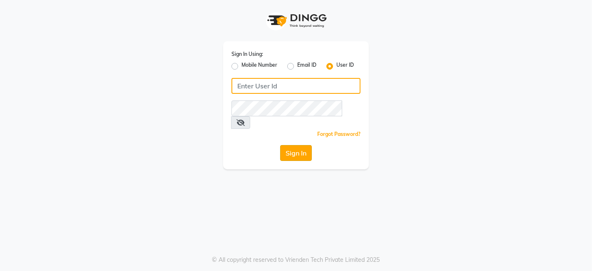
type input "thehairwizards"
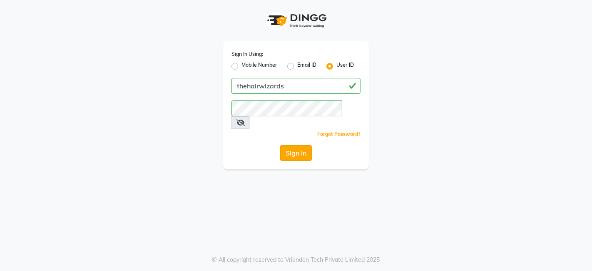
click at [295, 145] on button "Sign In" at bounding box center [296, 153] width 32 height 16
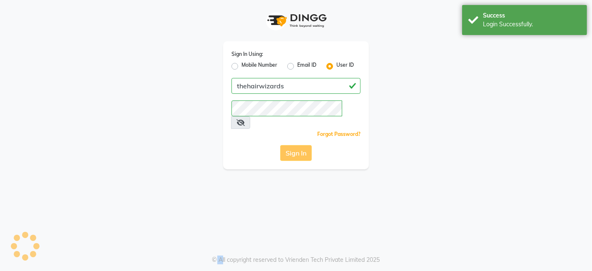
click at [295, 145] on div "Sign In" at bounding box center [295, 153] width 129 height 16
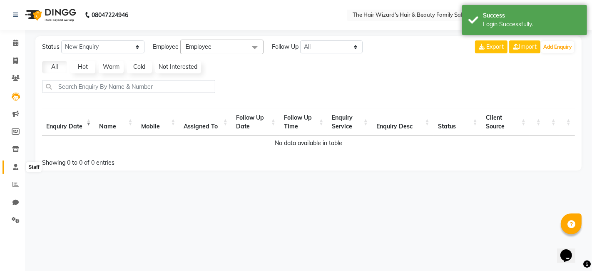
click at [14, 166] on icon at bounding box center [15, 167] width 5 height 6
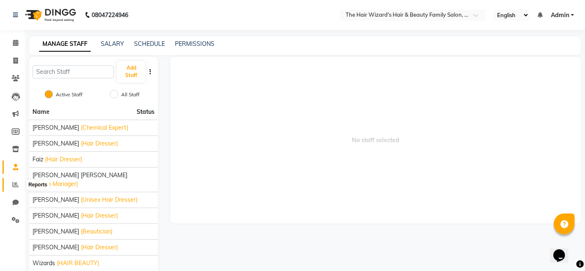
click at [15, 186] on icon at bounding box center [15, 184] width 6 height 6
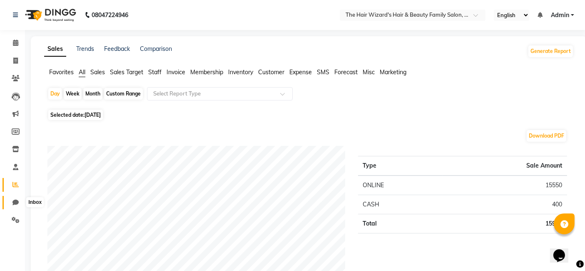
click at [18, 206] on span at bounding box center [15, 203] width 15 height 10
select select "100"
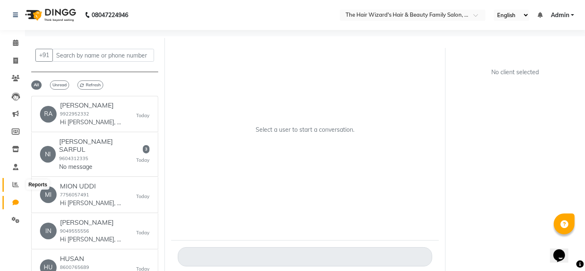
click at [16, 183] on icon at bounding box center [15, 184] width 6 height 6
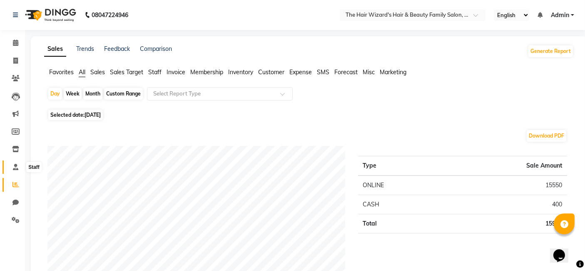
click at [15, 167] on icon at bounding box center [15, 167] width 5 height 6
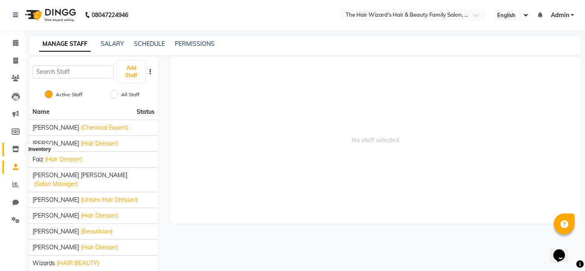
click at [14, 146] on icon at bounding box center [15, 149] width 7 height 6
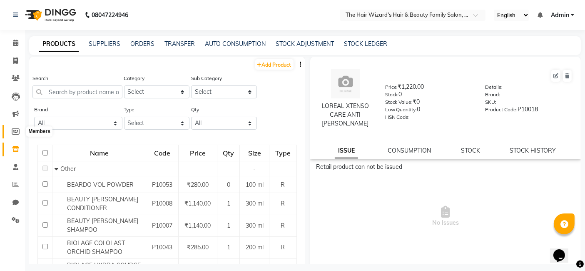
click at [15, 127] on span at bounding box center [15, 132] width 15 height 10
select select
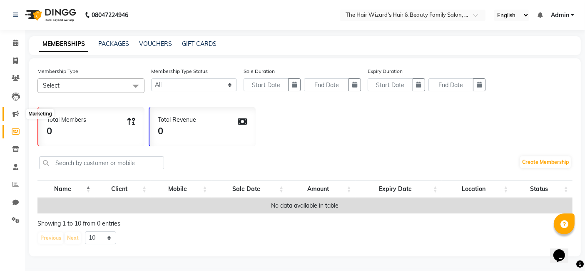
click at [11, 114] on span at bounding box center [15, 114] width 15 height 10
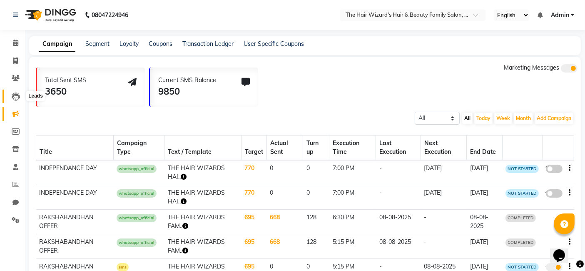
click at [13, 97] on icon at bounding box center [16, 96] width 8 height 8
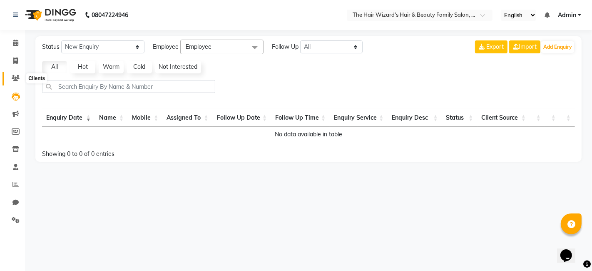
click at [19, 82] on span at bounding box center [15, 79] width 15 height 10
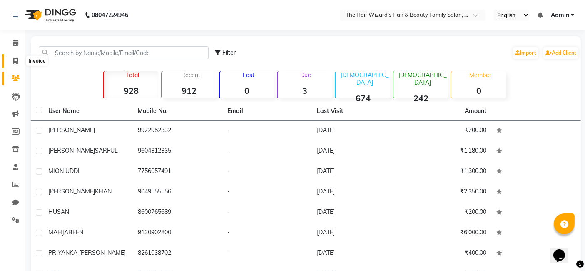
click at [12, 58] on span at bounding box center [15, 61] width 15 height 10
select select "8473"
select select "service"
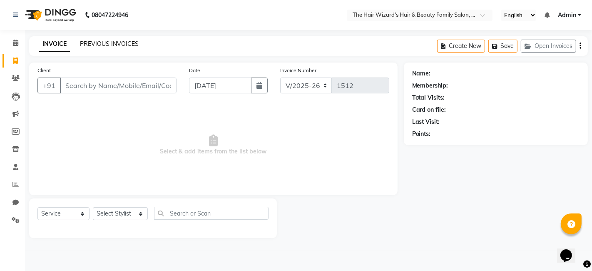
click at [99, 45] on link "PREVIOUS INVOICES" at bounding box center [109, 43] width 59 height 7
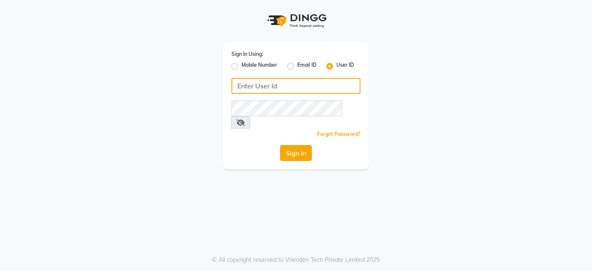
type input "thehairwizards"
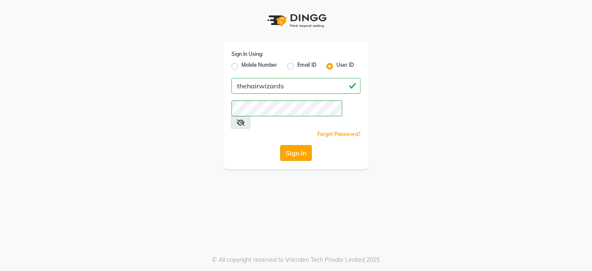
click at [298, 145] on button "Sign In" at bounding box center [296, 153] width 32 height 16
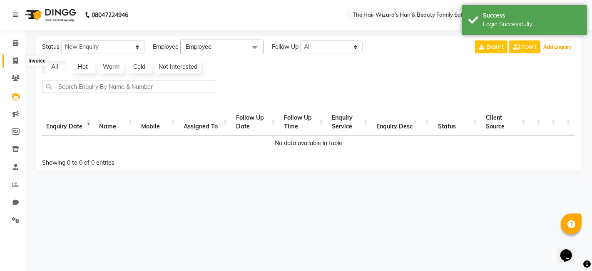
click at [14, 60] on icon at bounding box center [15, 60] width 5 height 6
select select "8473"
select select "service"
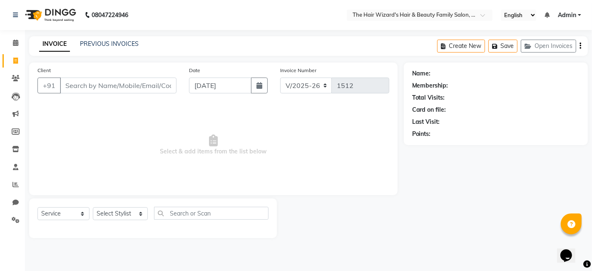
click at [85, 86] on input "Client" at bounding box center [118, 85] width 117 height 16
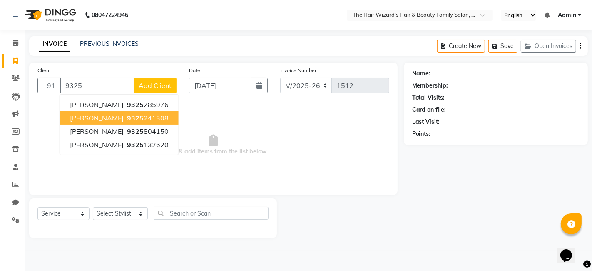
click at [107, 119] on span "[PERSON_NAME]" at bounding box center [97, 118] width 54 height 8
type input "9325241308"
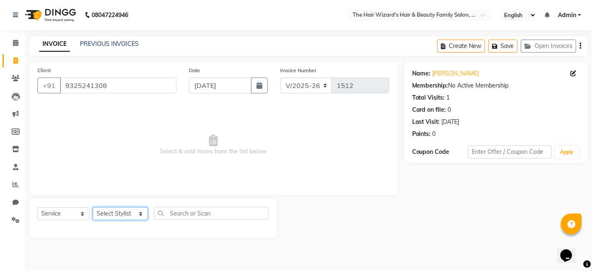
click at [134, 213] on select "Select Stylist [PERSON_NAME] [PERSON_NAME] [PERSON_NAME] [PERSON_NAME] [PERSON_…" at bounding box center [120, 213] width 55 height 13
select select "85305"
click at [93, 207] on select "Select Stylist [PERSON_NAME] [PERSON_NAME] [PERSON_NAME] [PERSON_NAME] [PERSON_…" at bounding box center [120, 213] width 55 height 13
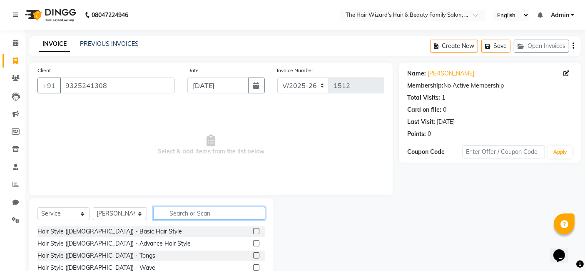
click at [191, 209] on input "text" at bounding box center [209, 212] width 112 height 13
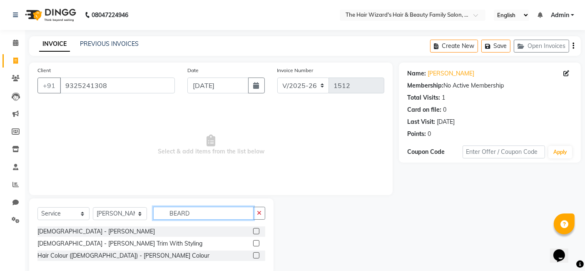
type input "BEARD"
click at [257, 231] on label at bounding box center [256, 231] width 6 height 6
click at [257, 231] on input "checkbox" at bounding box center [255, 231] width 5 height 5
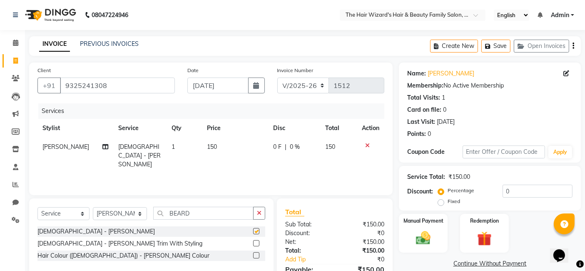
checkbox input "false"
click at [228, 210] on input "BEARD" at bounding box center [203, 212] width 100 height 13
type input "B"
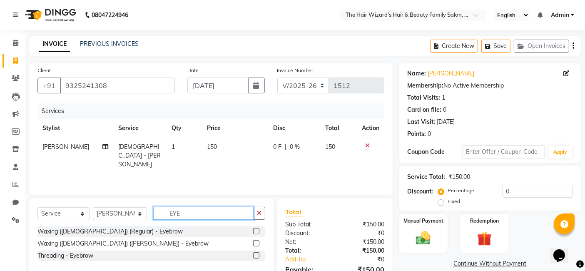
type input "EYE"
click at [255, 254] on label at bounding box center [256, 255] width 6 height 6
click at [255, 254] on input "checkbox" at bounding box center [255, 255] width 5 height 5
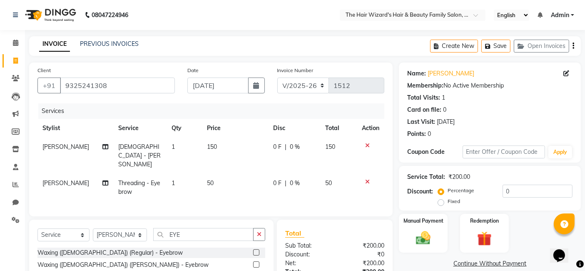
checkbox input "false"
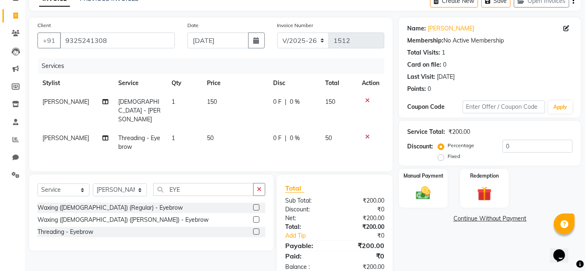
scroll to position [55, 0]
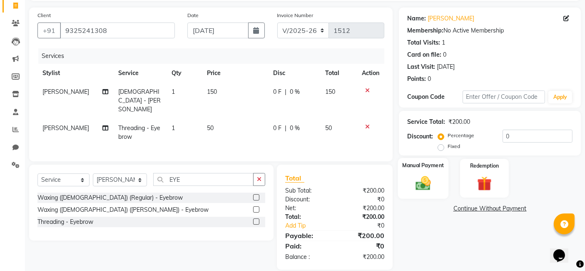
click at [434, 184] on img at bounding box center [423, 182] width 25 height 17
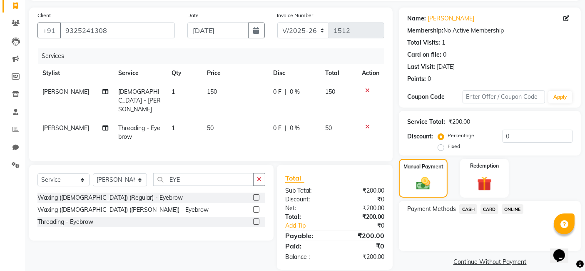
click at [513, 205] on span "ONLINE" at bounding box center [513, 209] width 22 height 10
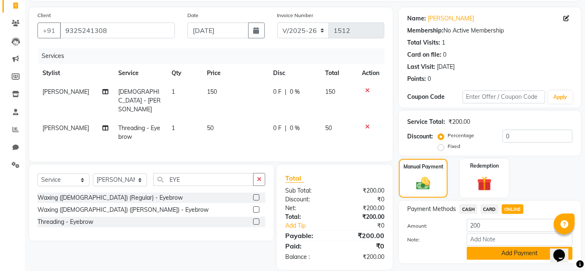
click at [504, 253] on button "Add Payment" at bounding box center [520, 252] width 106 height 13
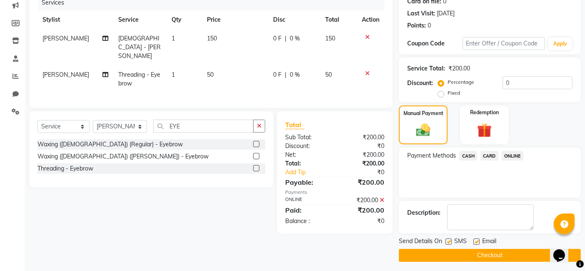
scroll to position [111, 0]
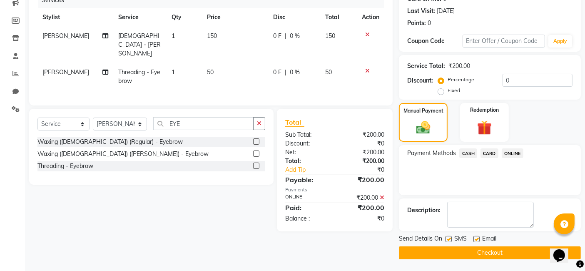
click at [500, 249] on button "Checkout" at bounding box center [490, 252] width 182 height 13
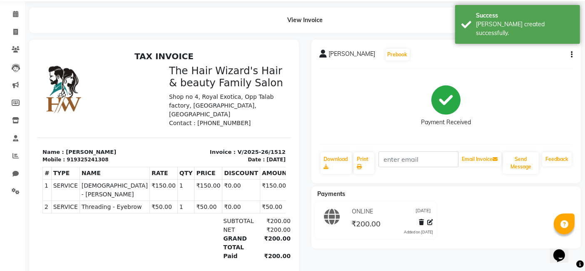
scroll to position [37, 0]
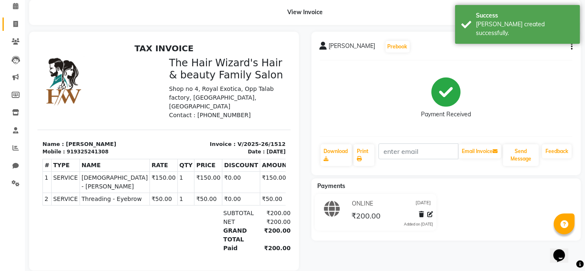
click at [19, 18] on link "Invoice" at bounding box center [12, 24] width 20 height 14
select select "8473"
select select "service"
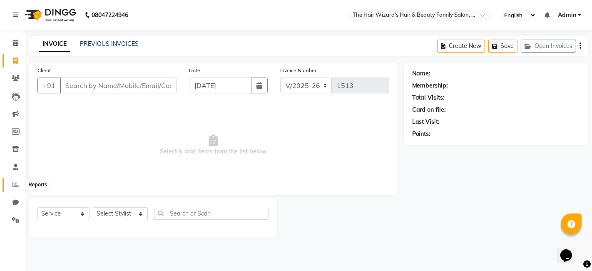
click at [12, 184] on span at bounding box center [15, 185] width 15 height 10
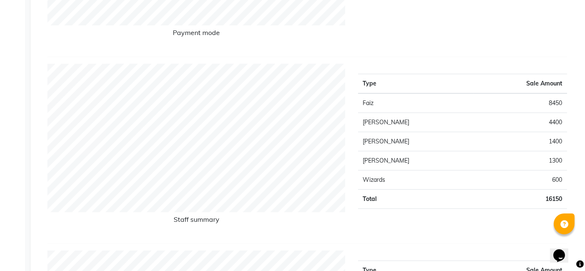
scroll to position [277, 0]
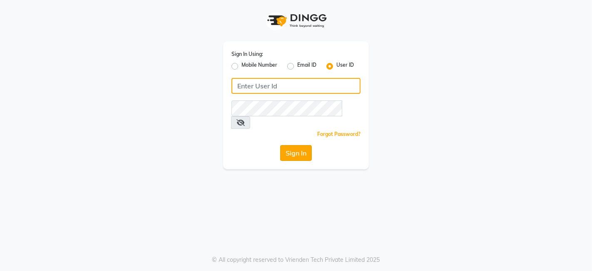
type input "thehairwizards"
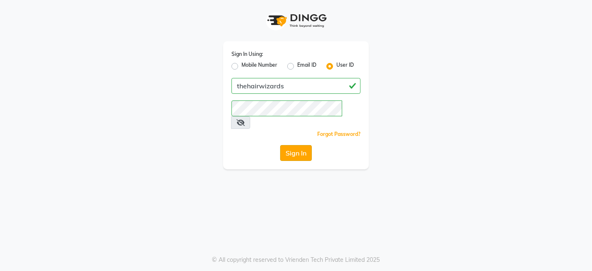
click at [301, 145] on button "Sign In" at bounding box center [296, 153] width 32 height 16
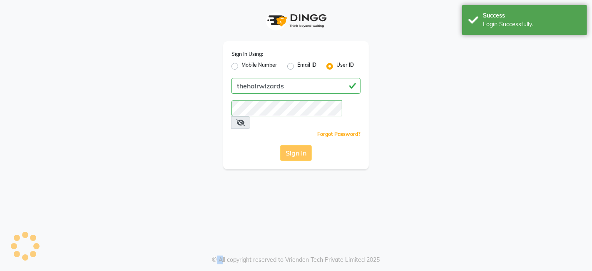
click at [301, 145] on div "Sign In" at bounding box center [295, 153] width 129 height 16
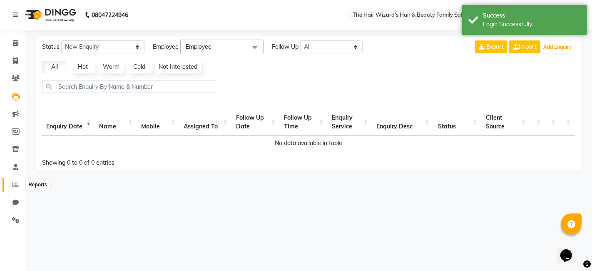
click at [20, 180] on span at bounding box center [15, 185] width 15 height 10
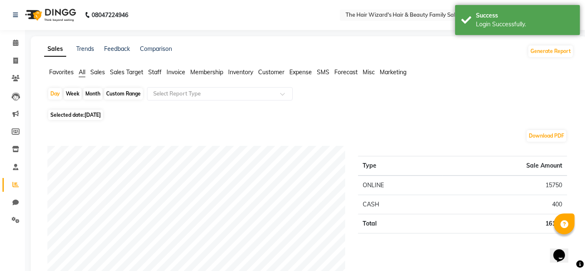
click at [90, 94] on div "Month" at bounding box center [92, 94] width 19 height 12
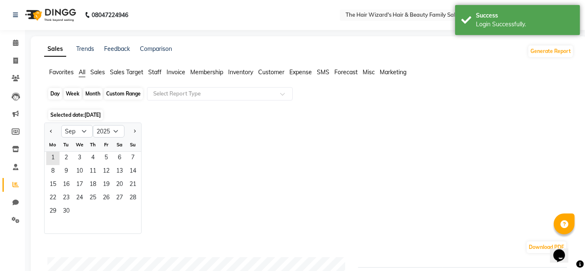
click at [90, 94] on div "Month" at bounding box center [92, 94] width 19 height 12
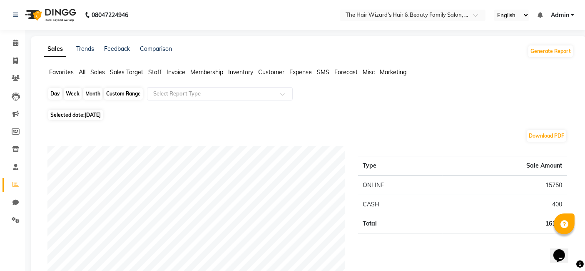
click at [90, 94] on div "Month" at bounding box center [92, 94] width 19 height 12
select select "9"
select select "2025"
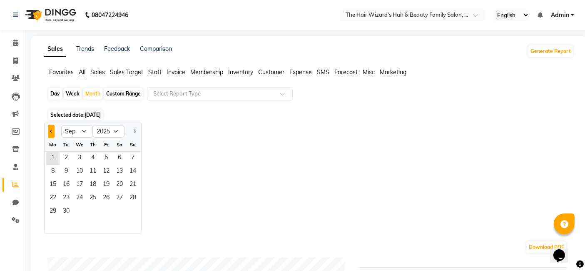
click at [53, 131] on button "Previous month" at bounding box center [51, 130] width 7 height 13
select select "8"
drag, startPoint x: 135, startPoint y: 182, endPoint x: 135, endPoint y: 191, distance: 8.8
click at [135, 191] on ngb-datepicker-month "Mo Tu We Th Fr Sa Su 1 2 3 4 5 6 7 8 9 10 11 12 13 14 15 16 17 18 19 20 21 22 2…" at bounding box center [93, 185] width 97 height 95
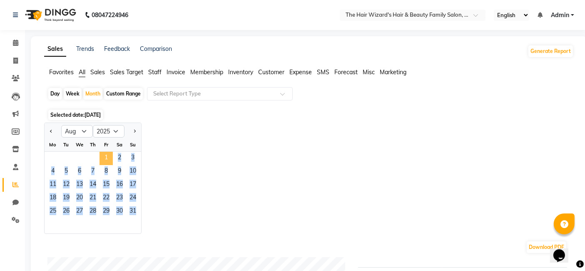
drag, startPoint x: 189, startPoint y: 166, endPoint x: 103, endPoint y: 161, distance: 86.3
click at [103, 161] on div "Jan Feb Mar Apr May Jun [DATE] Aug Sep Oct Nov [DATE] 2016 2017 2018 2019 2020 …" at bounding box center [308, 177] width 529 height 111
click at [103, 161] on span "1" at bounding box center [105, 158] width 13 height 13
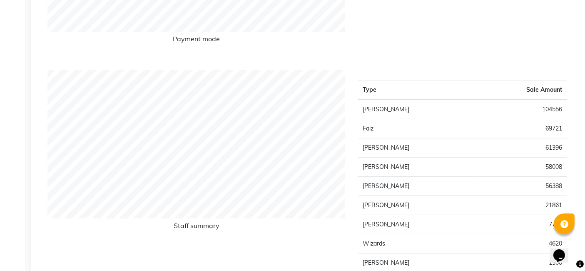
scroll to position [277, 0]
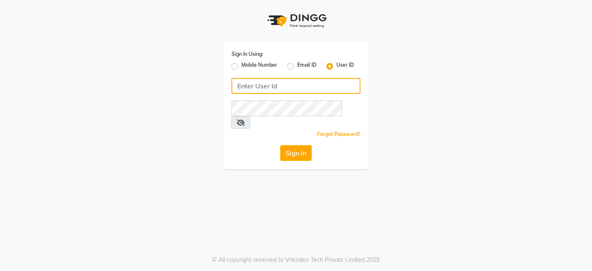
type input "thehairwizards"
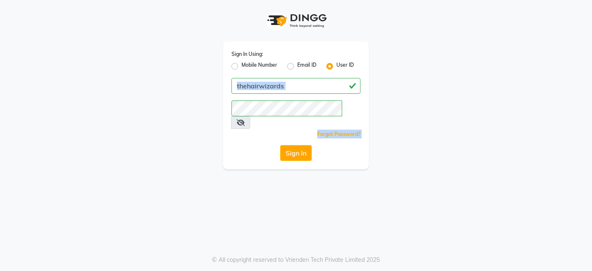
drag, startPoint x: 222, startPoint y: 92, endPoint x: 268, endPoint y: 127, distance: 57.3
click at [268, 127] on div "Sign In Using: Mobile Number Email ID User ID thehairwizards Remember me Forgot…" at bounding box center [296, 84] width 158 height 169
click at [55, 200] on div "Sign In Using: Mobile Number Email ID User ID thehairwizards Remember me Forgot…" at bounding box center [296, 135] width 592 height 271
click at [291, 145] on button "Sign In" at bounding box center [296, 153] width 32 height 16
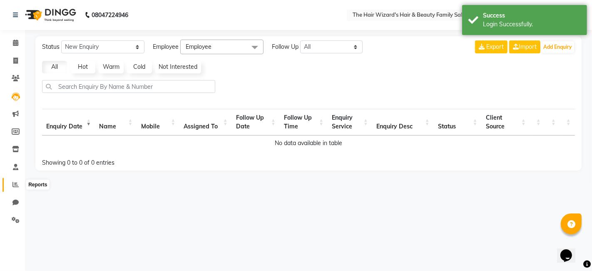
click at [20, 180] on span at bounding box center [15, 185] width 15 height 10
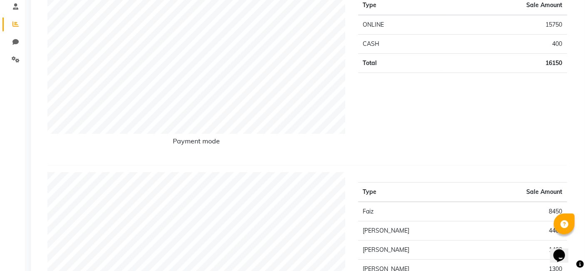
scroll to position [167, 0]
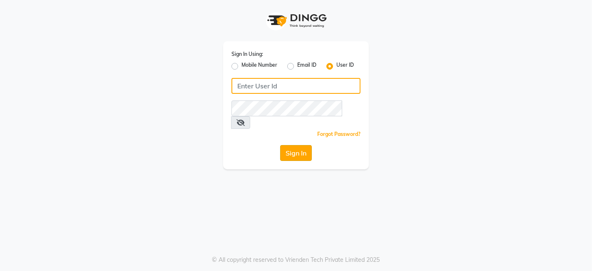
type input "thehairwizards"
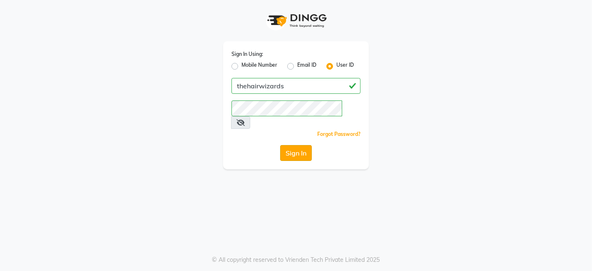
click at [300, 145] on button "Sign In" at bounding box center [296, 153] width 32 height 16
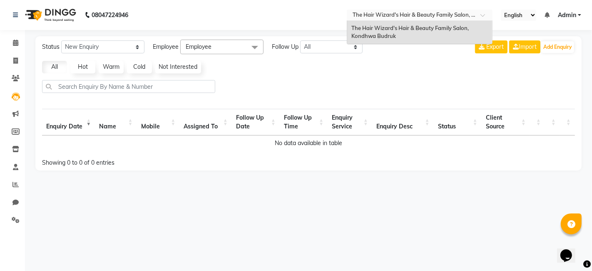
click at [482, 17] on span at bounding box center [485, 17] width 10 height 8
click at [445, 32] on div "The Hair Wizard's Hair & Beauty Family Salon, Kondhwa Budruk" at bounding box center [419, 32] width 145 height 23
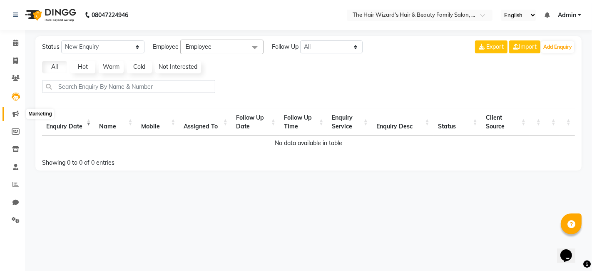
click at [18, 116] on icon at bounding box center [15, 113] width 6 height 6
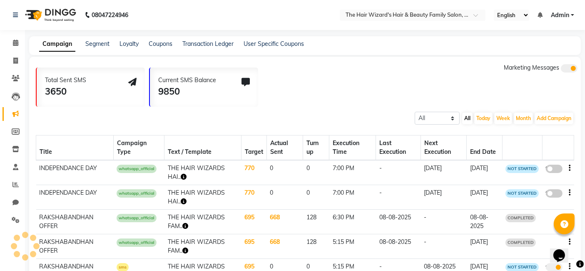
click at [18, 116] on icon at bounding box center [15, 113] width 6 height 6
click at [20, 79] on span at bounding box center [15, 79] width 15 height 10
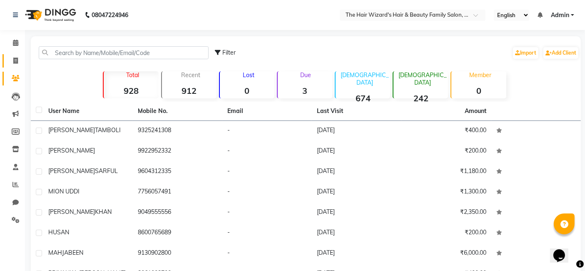
click at [19, 66] on link "Invoice" at bounding box center [12, 61] width 20 height 14
select select "8473"
select select "service"
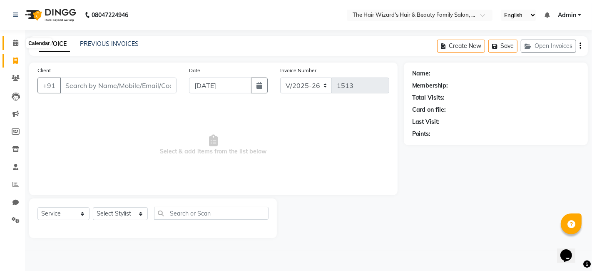
click at [14, 45] on icon at bounding box center [15, 43] width 5 height 6
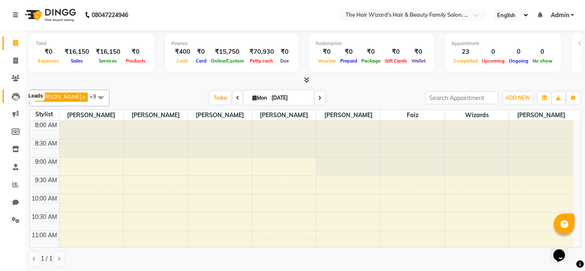
click at [14, 92] on icon at bounding box center [16, 96] width 8 height 8
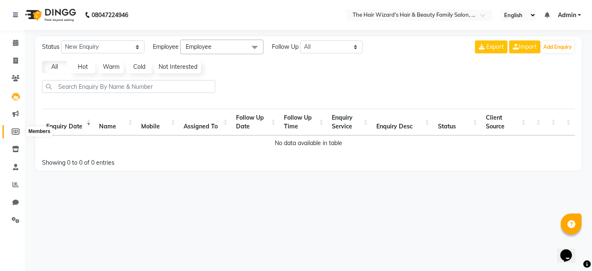
click at [16, 130] on icon at bounding box center [16, 131] width 8 height 6
select select
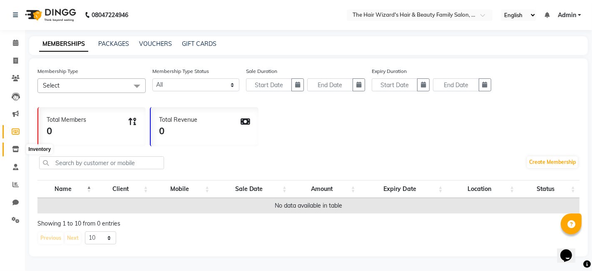
click at [18, 148] on icon at bounding box center [15, 149] width 7 height 6
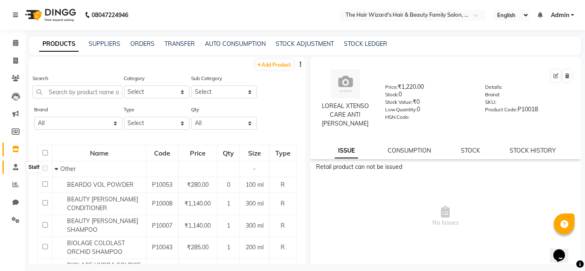
click at [9, 168] on span at bounding box center [15, 167] width 15 height 10
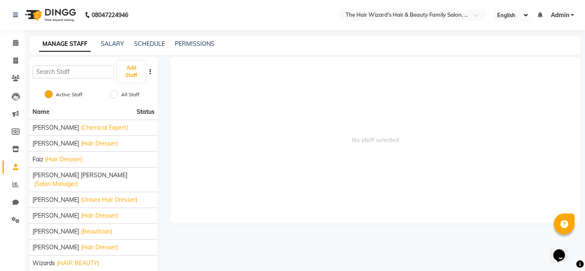
click at [24, 204] on div "Add Staff Active Staff All Staff Name Status [PERSON_NAME] (Chemical Expert) [P…" at bounding box center [93, 167] width 141 height 221
click at [22, 200] on span at bounding box center [15, 203] width 15 height 10
select select "100"
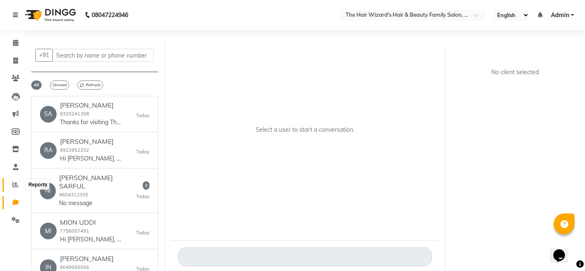
click at [15, 180] on span at bounding box center [15, 185] width 15 height 10
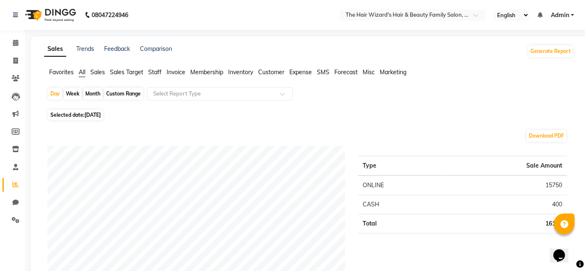
click at [100, 70] on span "Sales" at bounding box center [97, 71] width 15 height 7
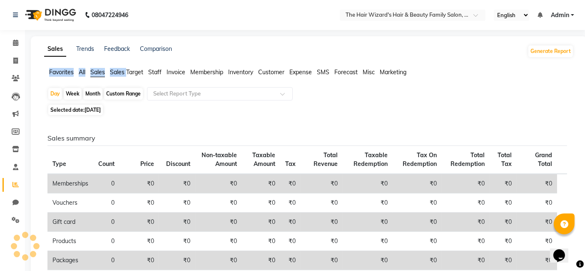
click at [100, 70] on span "Sales" at bounding box center [97, 71] width 15 height 7
click at [17, 96] on icon at bounding box center [16, 96] width 8 height 8
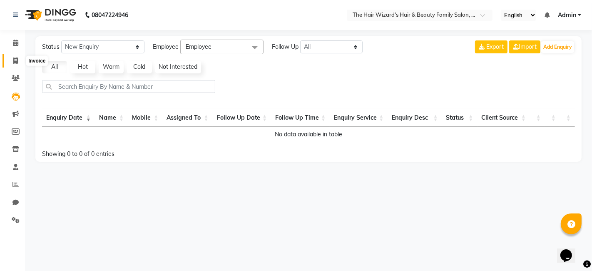
click at [15, 60] on icon at bounding box center [15, 60] width 5 height 6
select select "service"
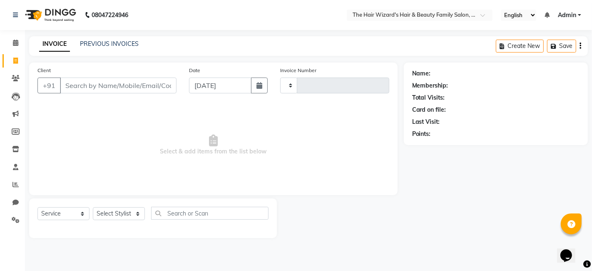
type input "1513"
select select "8473"
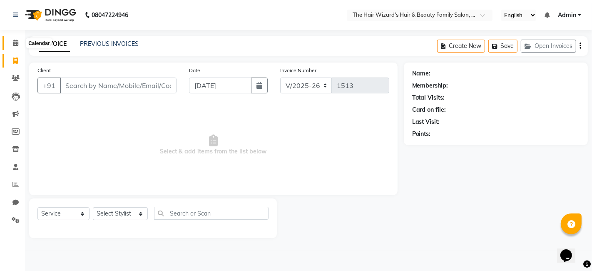
click at [19, 40] on span at bounding box center [15, 43] width 15 height 10
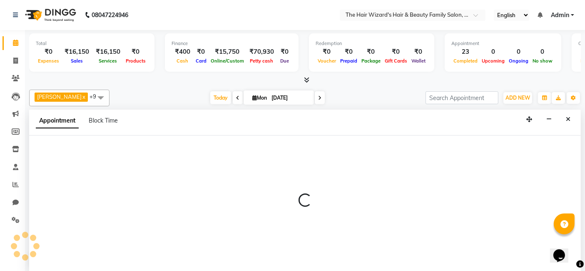
select select "84133"
select select "570"
select select "tentative"
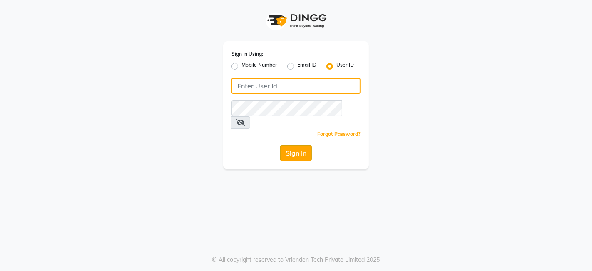
type input "thehairwizards"
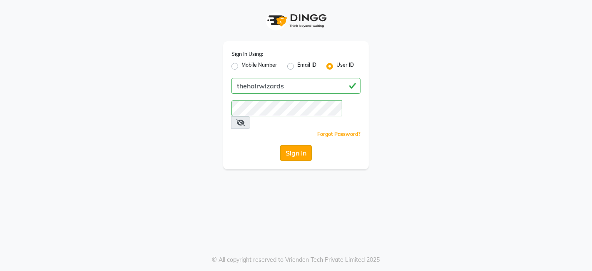
click at [303, 145] on button "Sign In" at bounding box center [296, 153] width 32 height 16
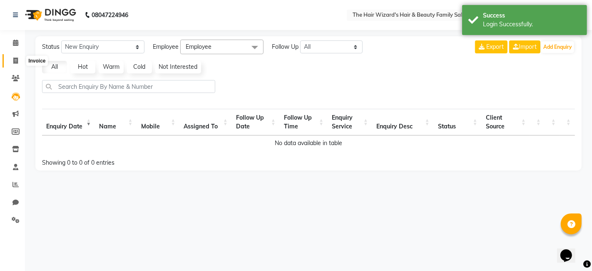
click at [13, 61] on icon at bounding box center [15, 60] width 5 height 6
select select "8473"
select select "service"
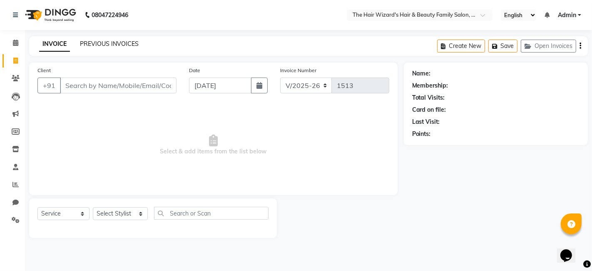
click at [94, 45] on link "PREVIOUS INVOICES" at bounding box center [109, 43] width 59 height 7
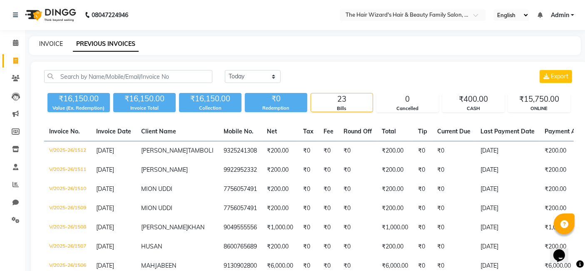
click at [46, 45] on link "INVOICE" at bounding box center [51, 43] width 24 height 7
select select "service"
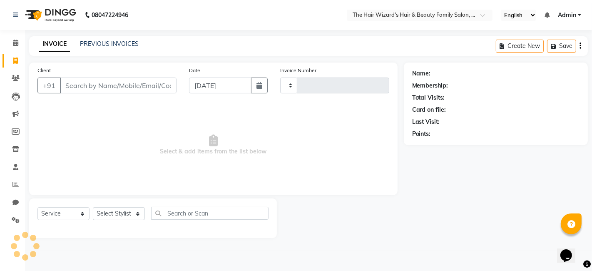
type input "1513"
select select "8473"
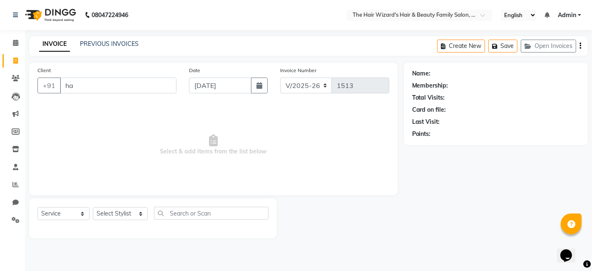
type input "h"
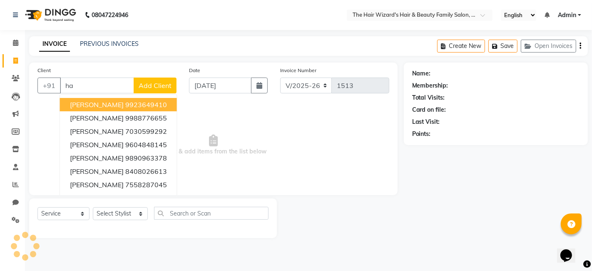
type input "h"
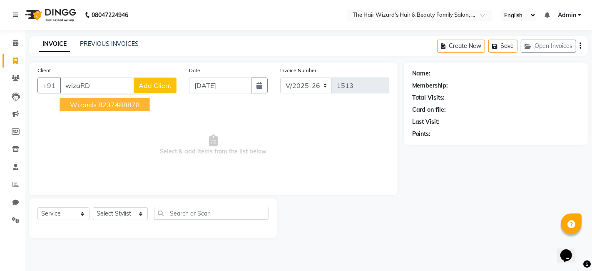
click at [121, 109] on button "Wizards 8237488878" at bounding box center [105, 104] width 90 height 13
type input "8237488878"
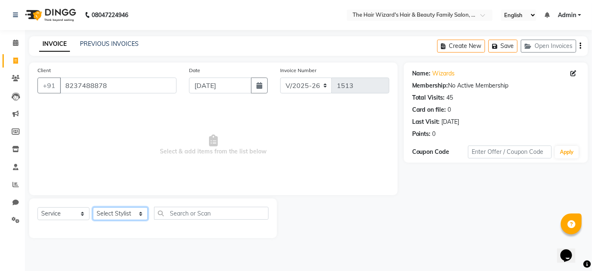
click at [137, 215] on select "Select Stylist [PERSON_NAME] [PERSON_NAME] [PERSON_NAME] [PERSON_NAME] [PERSON_…" at bounding box center [120, 213] width 55 height 13
select select "84157"
click at [93, 207] on select "Select Stylist [PERSON_NAME] [PERSON_NAME] [PERSON_NAME] [PERSON_NAME] [PERSON_…" at bounding box center [120, 213] width 55 height 13
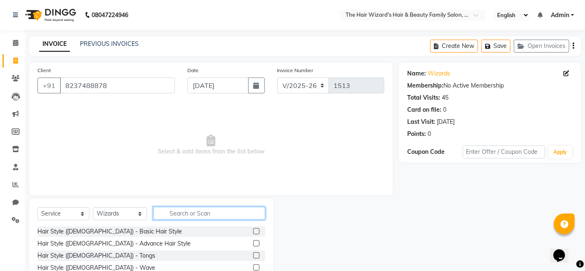
click at [194, 217] on input "text" at bounding box center [209, 212] width 112 height 13
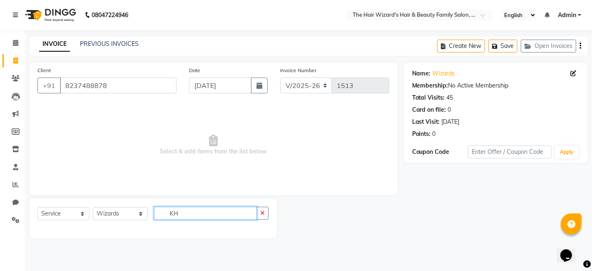
type input "K"
type input "THA"
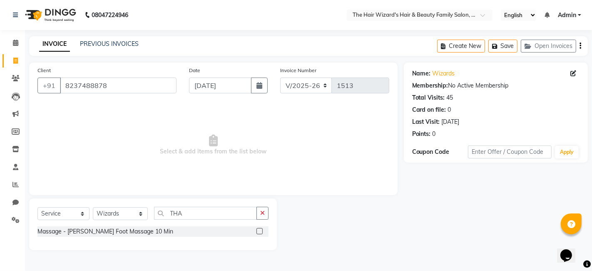
click at [167, 234] on div "Massage - [PERSON_NAME] Foot Massage 10 Min" at bounding box center [152, 231] width 231 height 10
click at [259, 231] on label at bounding box center [259, 231] width 6 height 6
click at [259, 231] on input "checkbox" at bounding box center [258, 231] width 5 height 5
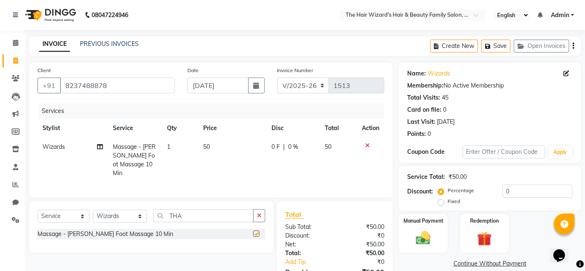
checkbox input "false"
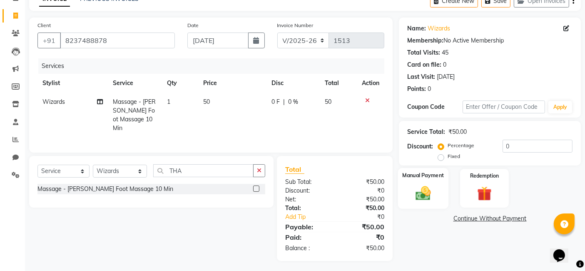
click at [431, 187] on img at bounding box center [423, 192] width 25 height 17
click at [513, 220] on span "ONLINE" at bounding box center [513, 219] width 22 height 10
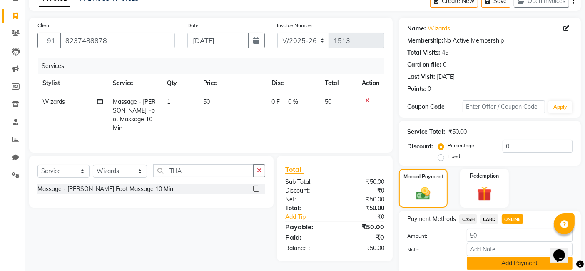
click at [515, 267] on button "Add Payment" at bounding box center [520, 262] width 106 height 13
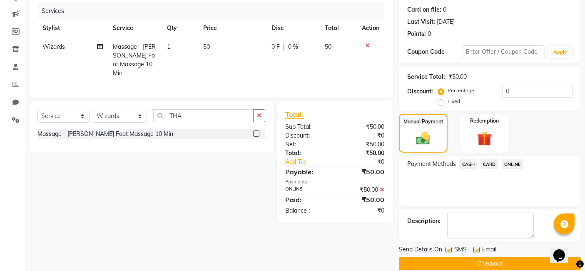
scroll to position [111, 0]
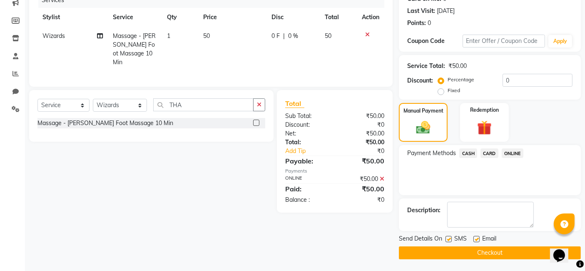
click at [500, 253] on button "Checkout" at bounding box center [490, 252] width 182 height 13
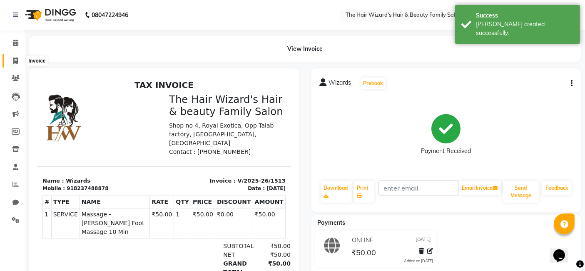
click at [20, 59] on span at bounding box center [15, 61] width 15 height 10
select select "8473"
select select "service"
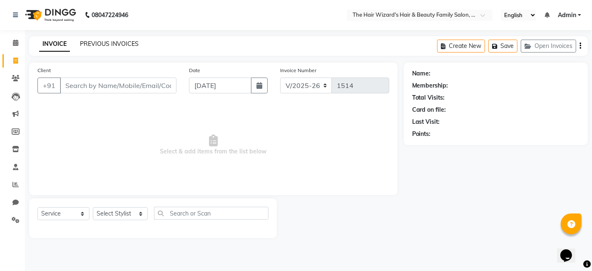
click at [98, 41] on link "PREVIOUS INVOICES" at bounding box center [109, 43] width 59 height 7
